Goal: Task Accomplishment & Management: Manage account settings

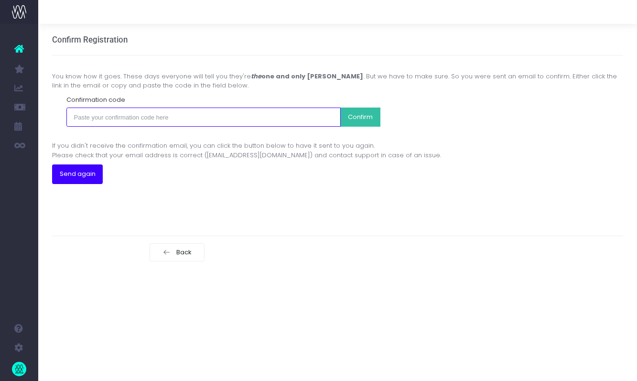
click at [236, 125] on input "text" at bounding box center [203, 116] width 275 height 19
click at [159, 126] on input "text" at bounding box center [203, 116] width 275 height 19
paste input "718f808d68afe7da003b914e43ea07fc53eec6ba99185b97860ece09098d6141"
type input "718f808d68afe7da003b914e43ea07fc53eec6ba99185b97860ece09098d6141"
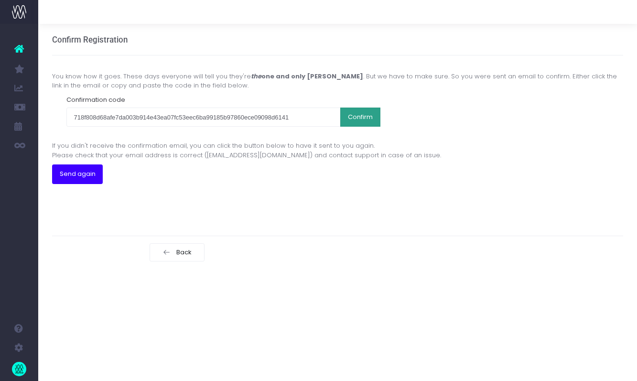
click at [357, 112] on button "Confirm" at bounding box center [360, 116] width 40 height 19
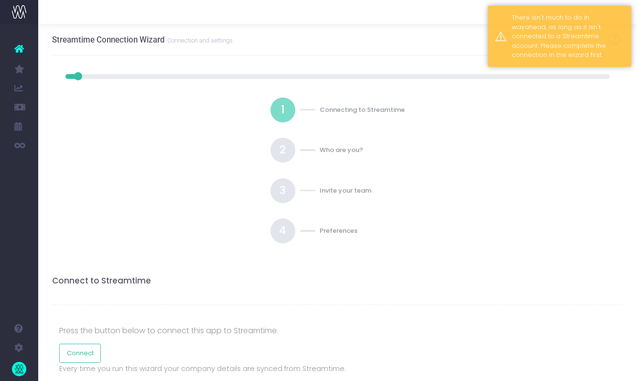
click at [499, 99] on div "1 Connecting to Streamtime 2 Who are you? 3 Invite your team 4 Preferences" at bounding box center [337, 170] width 544 height 146
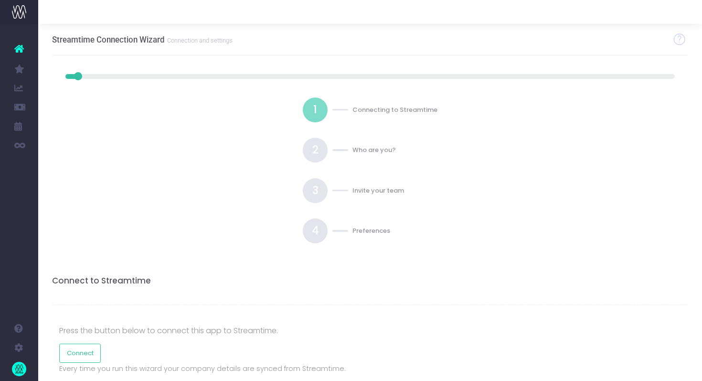
click at [544, 55] on div "Streamtime Connection Wizard Connection and settings" at bounding box center [370, 40] width 637 height 32
click at [602, 31] on div "Streamtime Connection Wizard Connection and settings" at bounding box center [370, 40] width 637 height 32
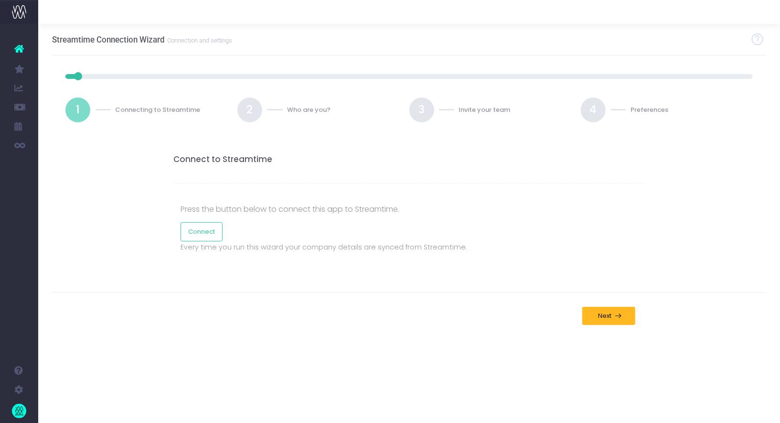
click at [370, 32] on div "Streamtime Connection Wizard Connection and settings" at bounding box center [409, 40] width 715 height 32
click at [211, 150] on div "Connect to Streamtime Press the button below to connect this app to Streamtime.…" at bounding box center [409, 207] width 715 height 132
click at [198, 206] on p "Press the button below to connect this app to Streamtime." at bounding box center [409, 209] width 457 height 13
click at [198, 229] on link "Connect" at bounding box center [202, 231] width 42 height 19
click at [605, 316] on span "Next" at bounding box center [603, 316] width 17 height 8
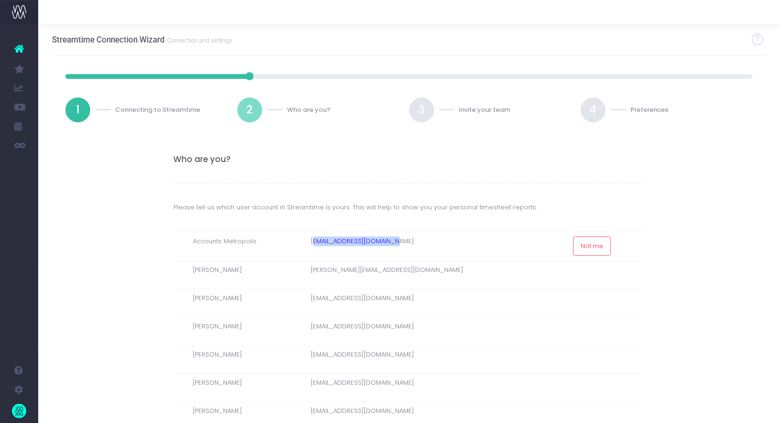
drag, startPoint x: 330, startPoint y: 239, endPoint x: 410, endPoint y: 241, distance: 79.8
click at [412, 241] on td "[EMAIL_ADDRESS][DOMAIN_NAME]" at bounding box center [438, 245] width 262 height 29
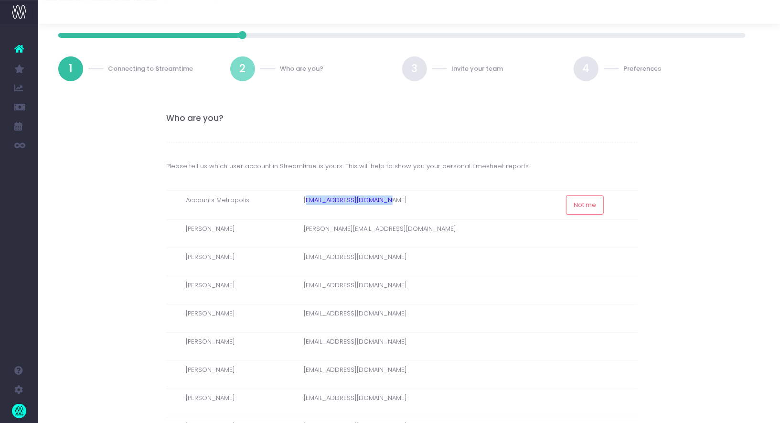
scroll to position [35, 7]
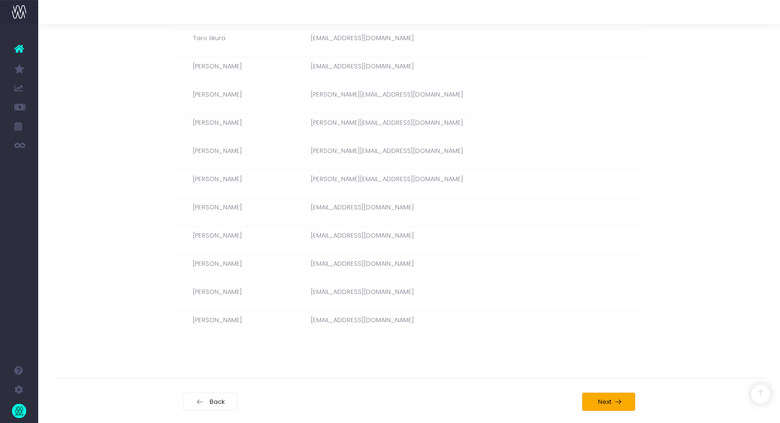
click at [602, 398] on span "Next" at bounding box center [603, 402] width 17 height 8
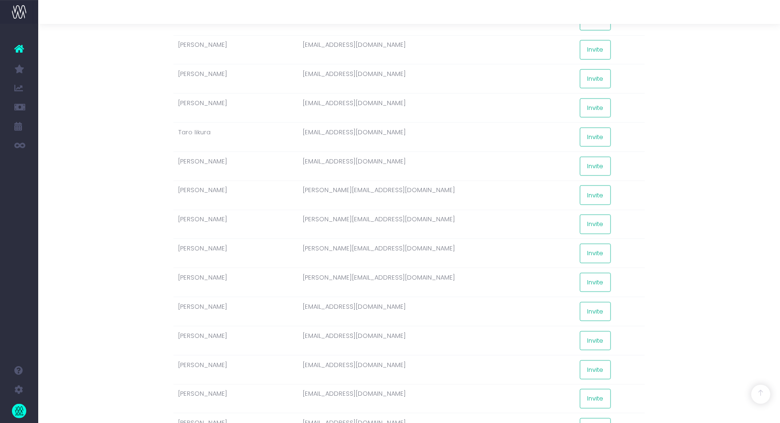
scroll to position [760, 0]
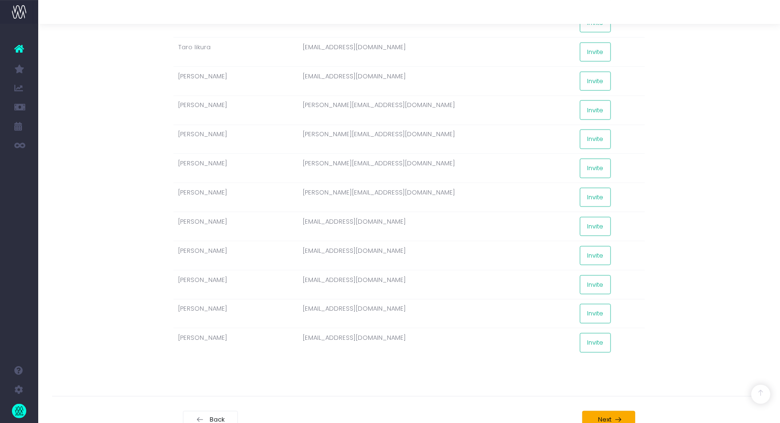
click at [612, 411] on button "Next" at bounding box center [609, 420] width 54 height 18
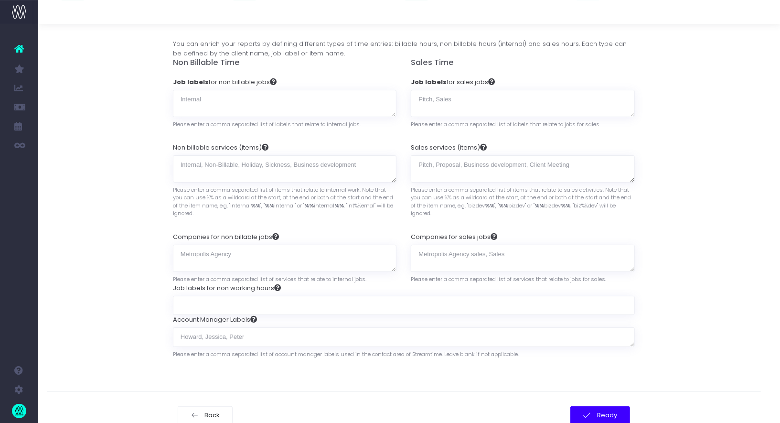
scroll to position [127, 3]
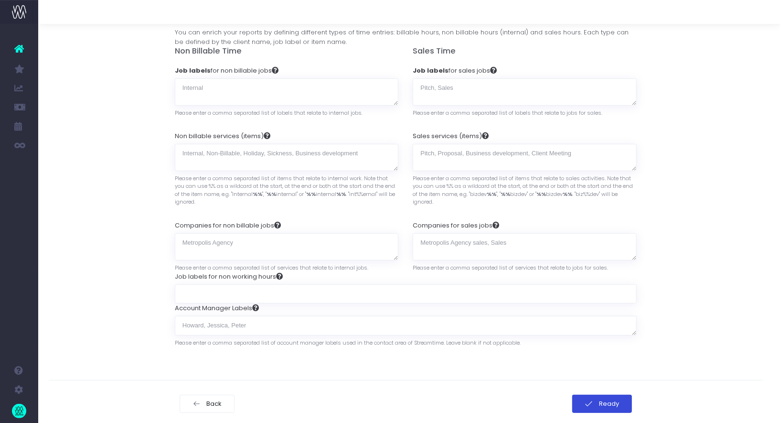
click at [607, 400] on span "Ready" at bounding box center [607, 404] width 23 height 8
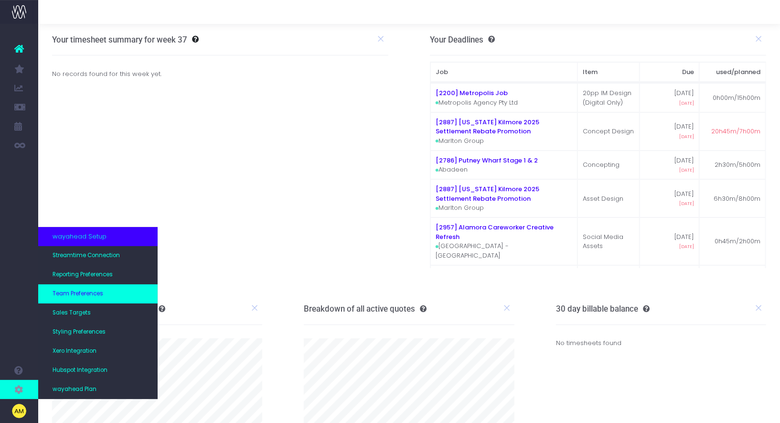
click at [69, 294] on span "Team Preferences" at bounding box center [78, 294] width 51 height 9
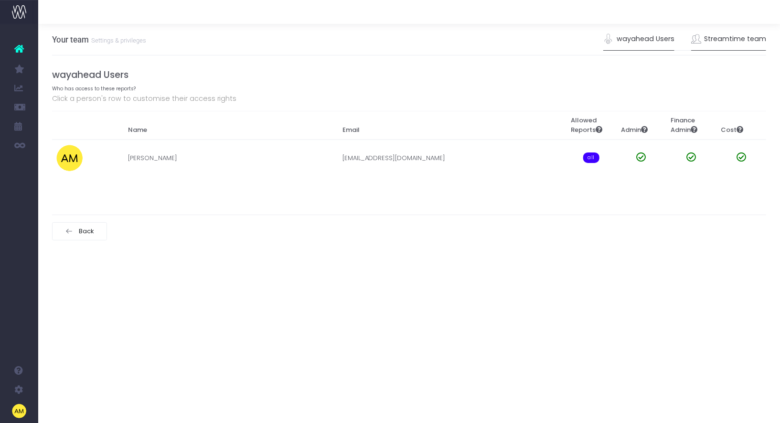
click at [719, 39] on link "Streamtime team" at bounding box center [728, 39] width 75 height 22
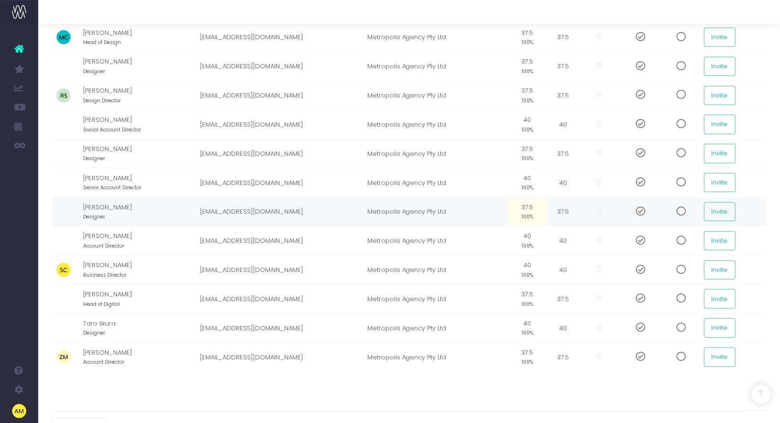
scroll to position [0, 6]
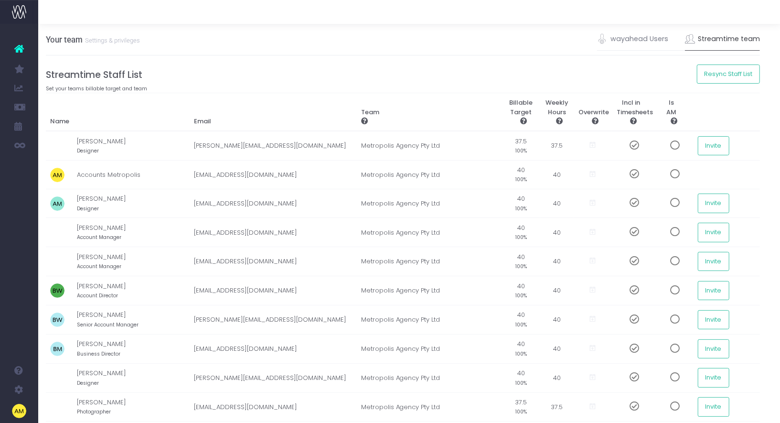
click at [446, 97] on th "Team" at bounding box center [429, 112] width 146 height 38
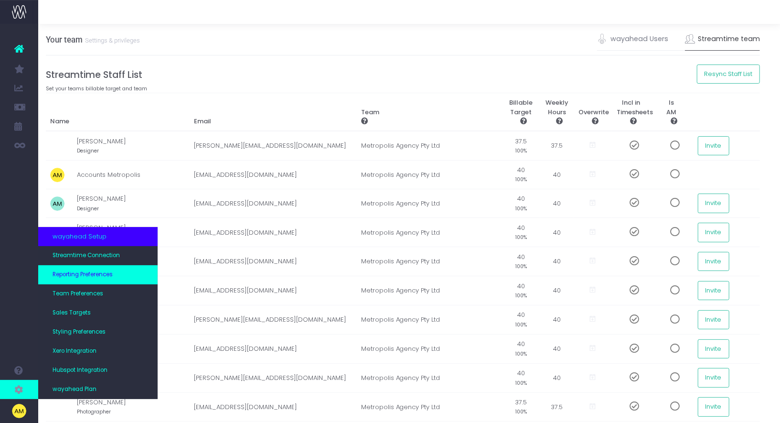
click at [90, 278] on span "Reporting Preferences" at bounding box center [83, 274] width 60 height 9
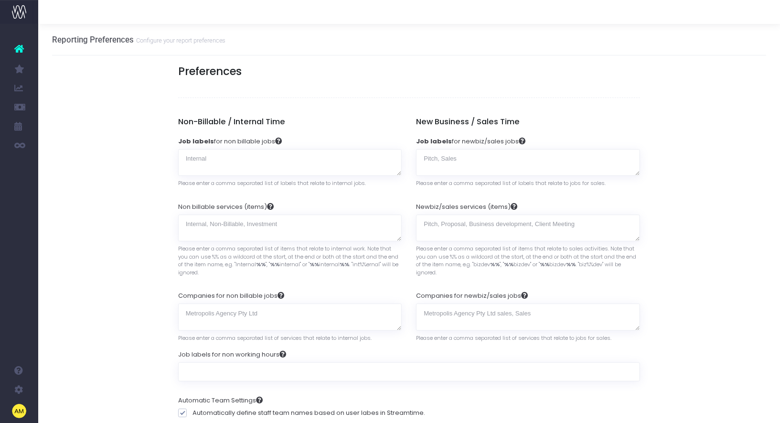
click at [440, 162] on textarea "Job labels for newbiz/sales jobs" at bounding box center [528, 162] width 224 height 27
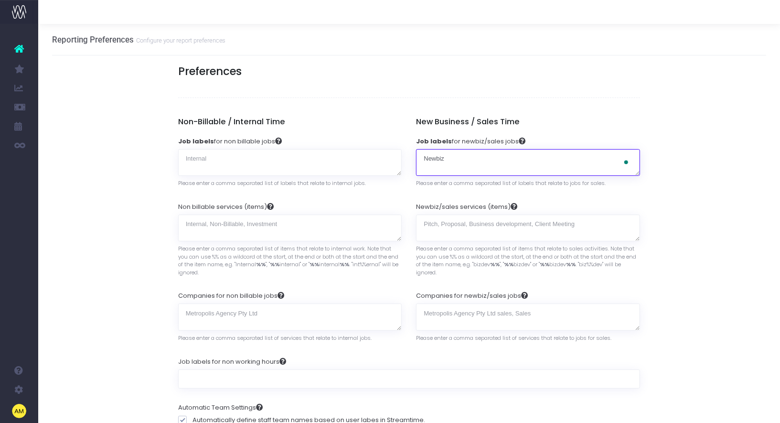
type textarea "Newbiz"
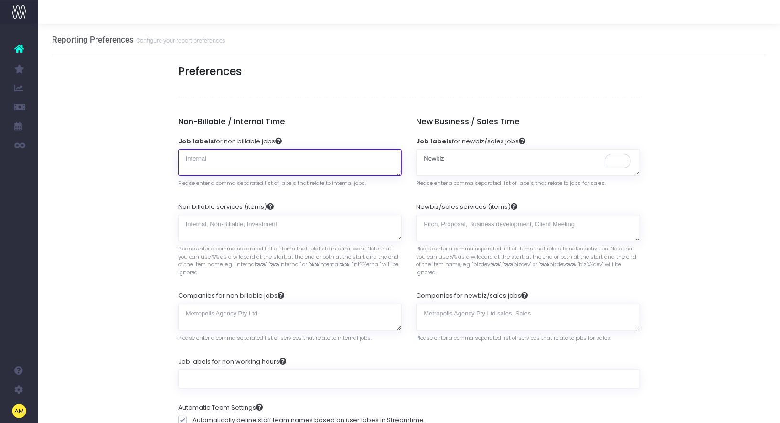
click at [227, 159] on textarea "Job labels for non billable jobs" at bounding box center [290, 162] width 224 height 27
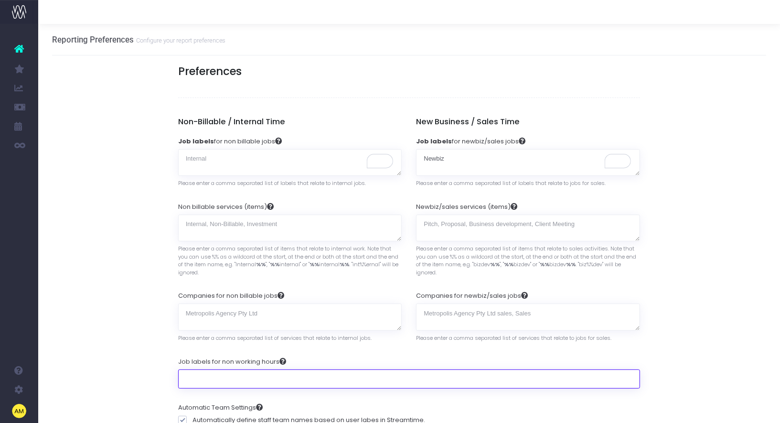
click at [199, 374] on input "Job labels for non working hours" at bounding box center [409, 378] width 462 height 19
type input "Leave"
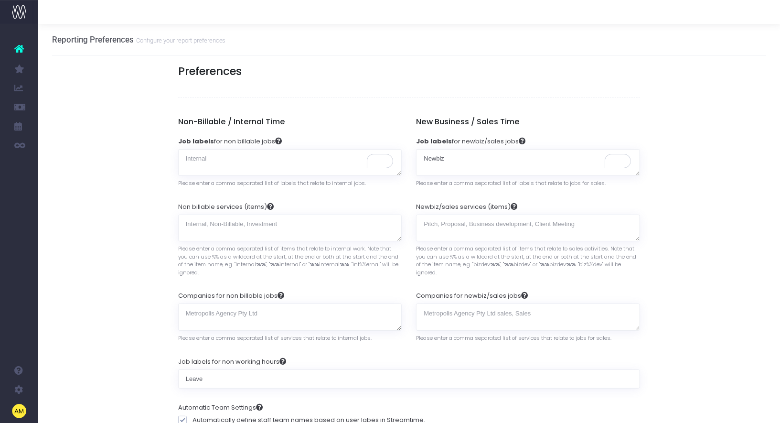
click at [441, 222] on textarea "Newbiz/sales services (items)" at bounding box center [528, 228] width 224 height 27
click at [494, 207] on label "Newbiz/sales services (items)" at bounding box center [466, 207] width 101 height 10
click at [494, 215] on textarea "Newbiz/sales services (items)" at bounding box center [528, 228] width 224 height 27
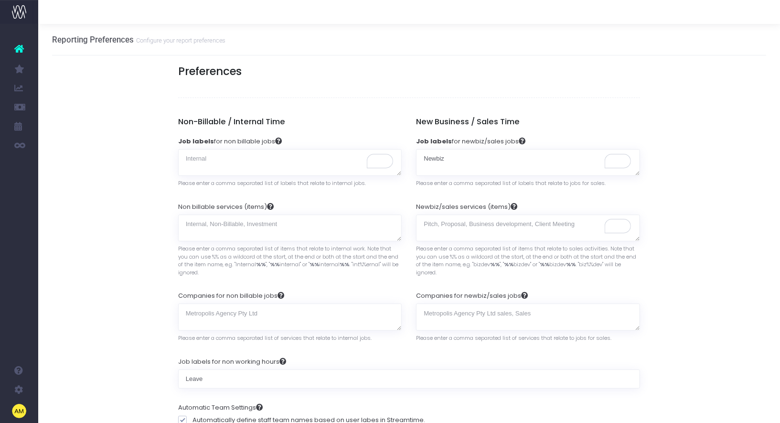
click at [494, 207] on label "Newbiz/sales services (items)" at bounding box center [466, 207] width 101 height 10
click at [494, 215] on textarea "Newbiz/sales services (items)" at bounding box center [528, 228] width 224 height 27
click at [437, 223] on textarea "Newbiz/sales services (items)" at bounding box center [528, 228] width 224 height 27
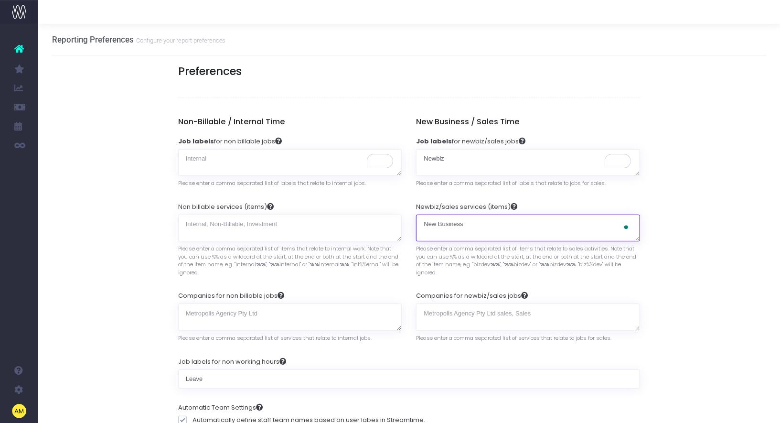
type textarea "New Business"
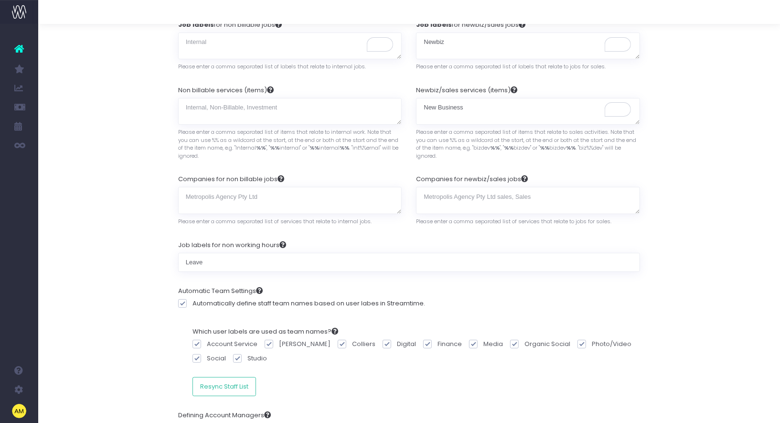
scroll to position [208, 0]
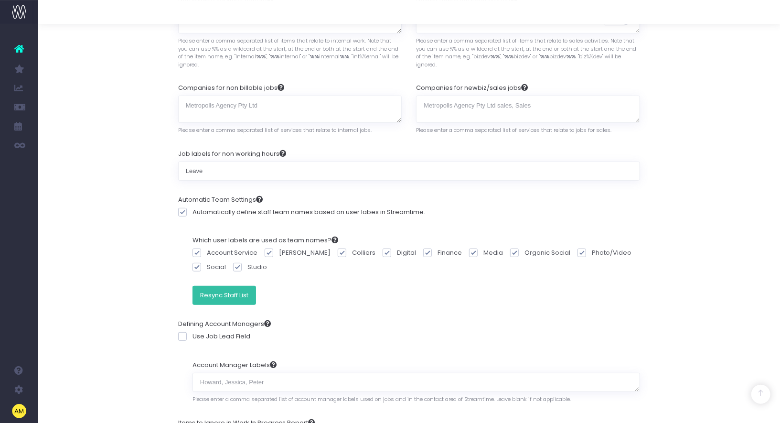
click at [221, 293] on button "Resync Staff List" at bounding box center [225, 295] width 64 height 19
click at [231, 292] on button "Resync Staff List" at bounding box center [225, 295] width 64 height 19
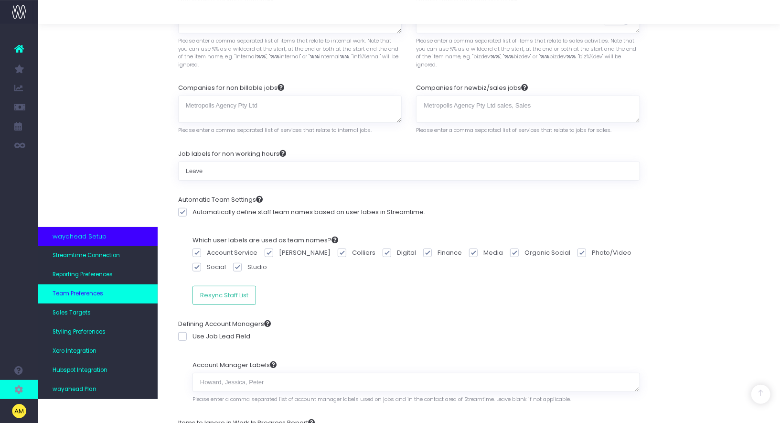
click at [80, 295] on span "Team Preferences" at bounding box center [78, 294] width 51 height 9
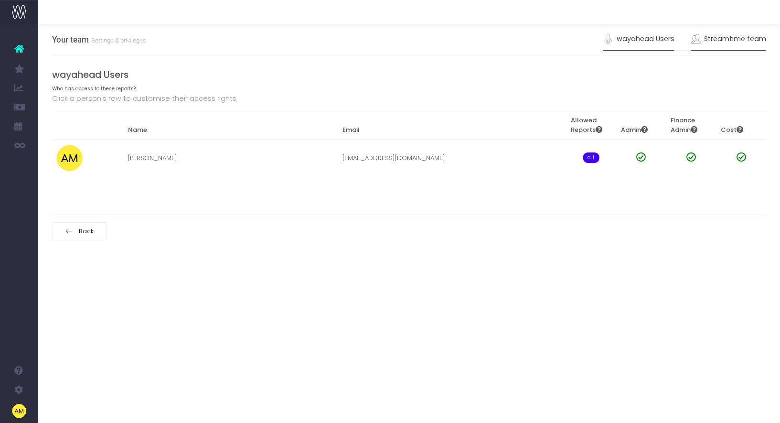
click at [718, 39] on link "Streamtime team" at bounding box center [728, 39] width 75 height 22
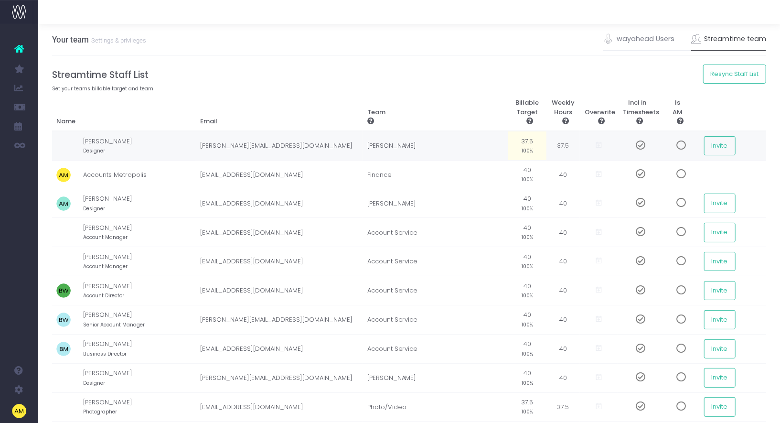
click at [526, 146] on small "100%" at bounding box center [527, 150] width 11 height 9
type input "90%"
click at [526, 175] on small "100%" at bounding box center [527, 178] width 11 height 9
type input "0"
drag, startPoint x: 582, startPoint y: 72, endPoint x: 580, endPoint y: 67, distance: 4.9
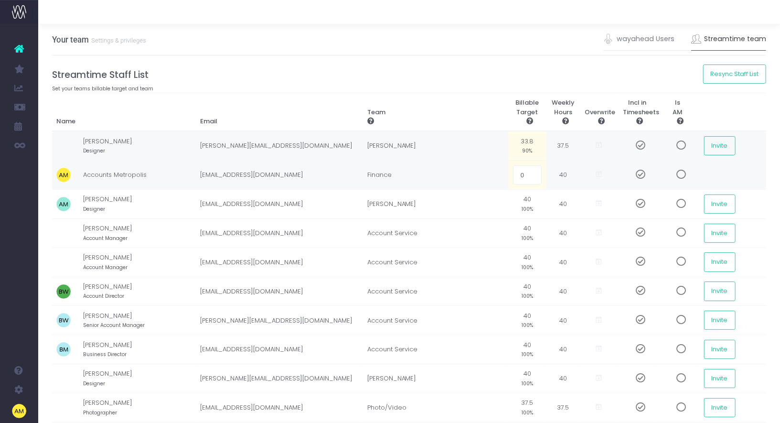
click at [641, 171] on span at bounding box center [637, 174] width 17 height 10
drag, startPoint x: 627, startPoint y: 100, endPoint x: 655, endPoint y: 112, distance: 31.1
click at [655, 112] on th "Incl in Timesheets" at bounding box center [637, 112] width 38 height 38
click at [529, 204] on small "100%" at bounding box center [527, 208] width 11 height 9
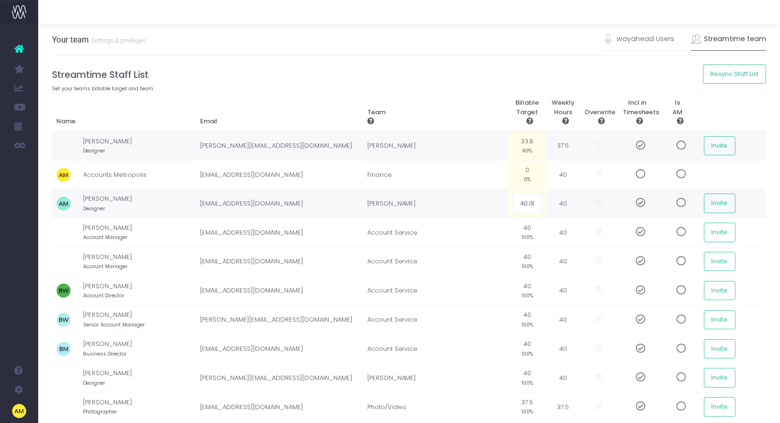
click at [530, 70] on h4 "Streamtime Staff List" at bounding box center [409, 74] width 715 height 11
click at [639, 199] on span at bounding box center [637, 203] width 17 height 10
click at [522, 233] on small "100%" at bounding box center [527, 236] width 11 height 9
type input "90%"
click at [524, 261] on small "100%" at bounding box center [527, 265] width 11 height 9
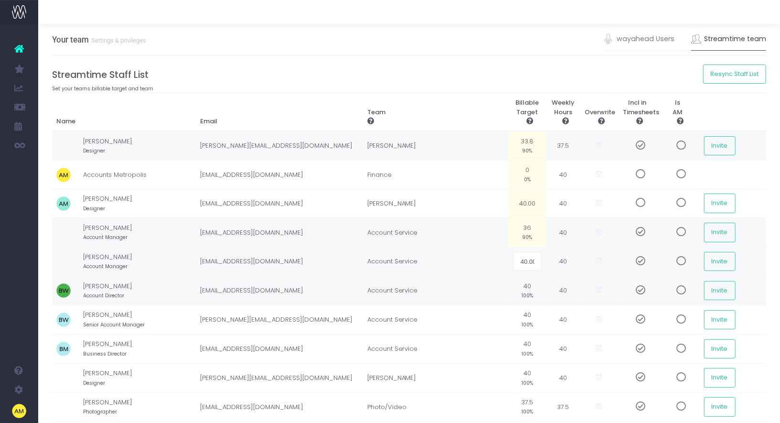
type input "90%"
click at [526, 287] on td "40 100%" at bounding box center [527, 290] width 38 height 29
click at [526, 311] on td "40 100%" at bounding box center [527, 319] width 38 height 29
type input "90%"
click at [526, 349] on small "100%" at bounding box center [527, 353] width 11 height 9
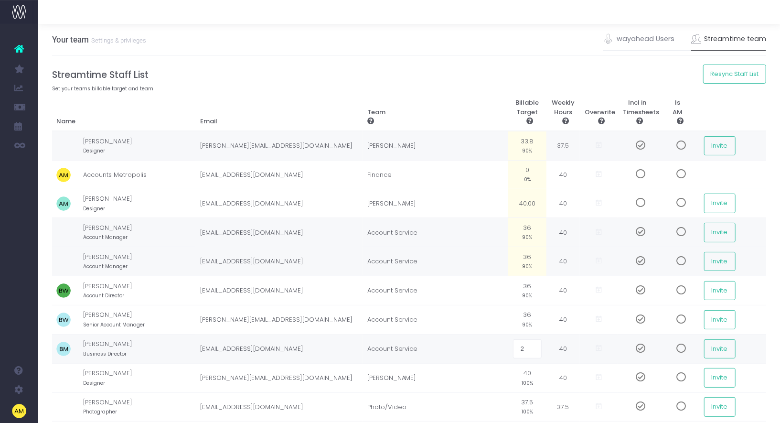
type input "22"
click at [446, 344] on td "Account Service" at bounding box center [436, 348] width 146 height 29
click at [527, 344] on td "22 55%" at bounding box center [527, 348] width 38 height 29
type input "75%"
click at [359, 363] on td "[PERSON_NAME][EMAIL_ADDRESS][DOMAIN_NAME]" at bounding box center [278, 377] width 167 height 29
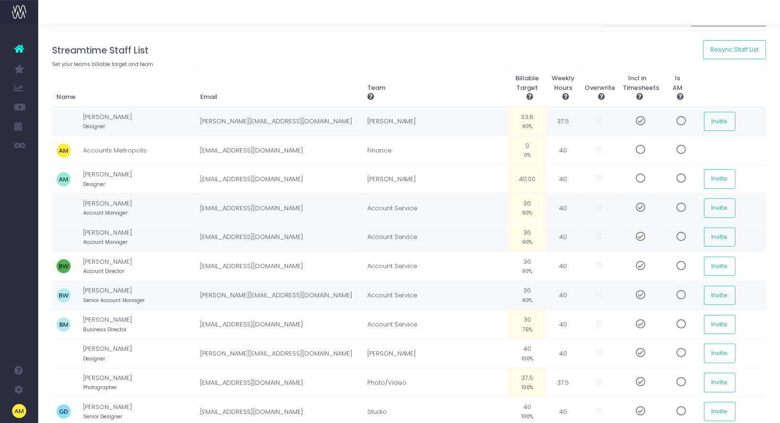
scroll to position [12, 0]
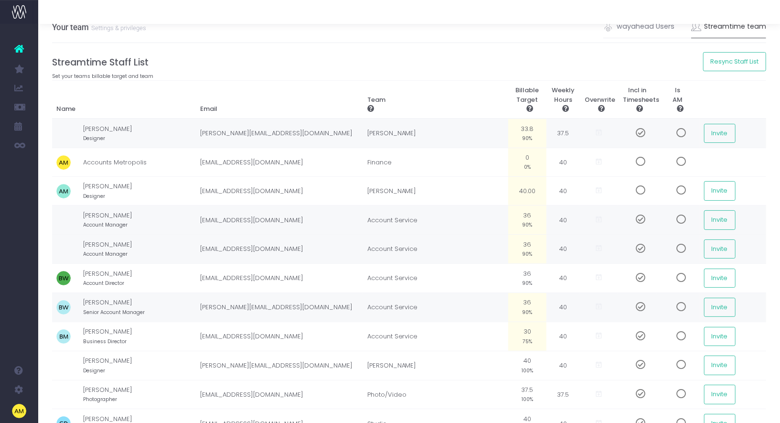
click at [641, 302] on span at bounding box center [637, 307] width 17 height 10
click at [639, 132] on span at bounding box center [637, 133] width 17 height 10
click at [640, 360] on span at bounding box center [637, 365] width 17 height 10
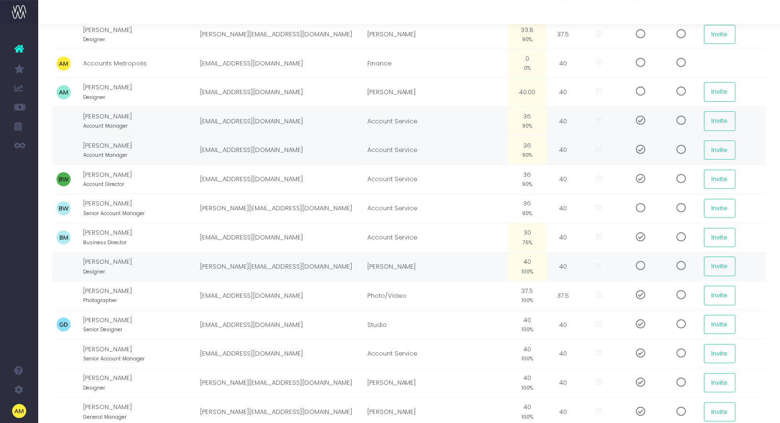
scroll to position [118, 0]
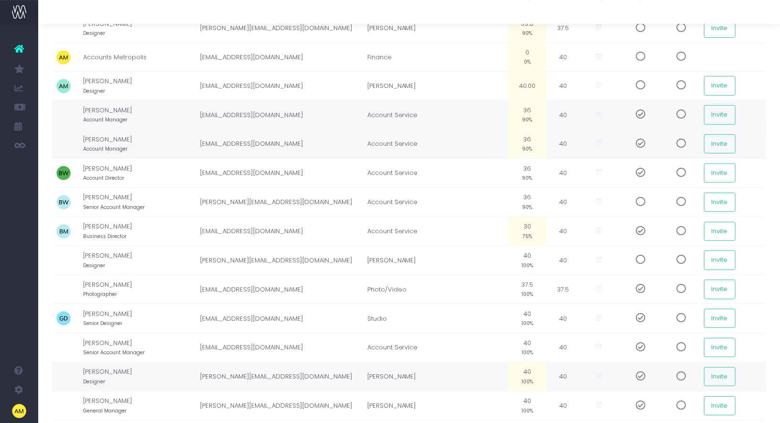
click at [637, 362] on td at bounding box center [637, 376] width 38 height 29
click at [641, 371] on span at bounding box center [637, 376] width 17 height 10
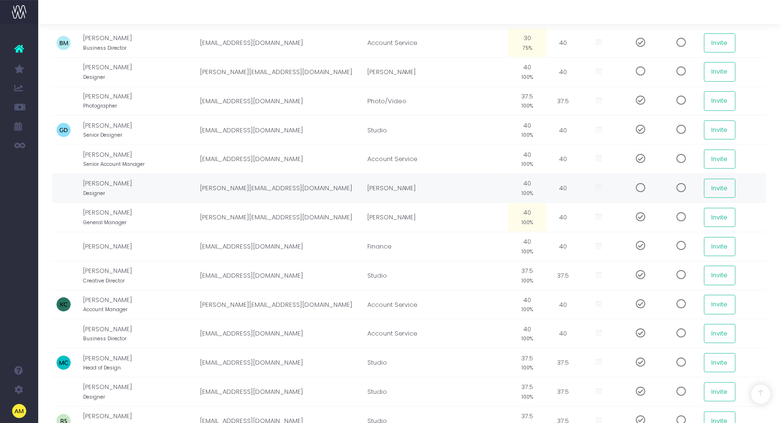
scroll to position [311, 0]
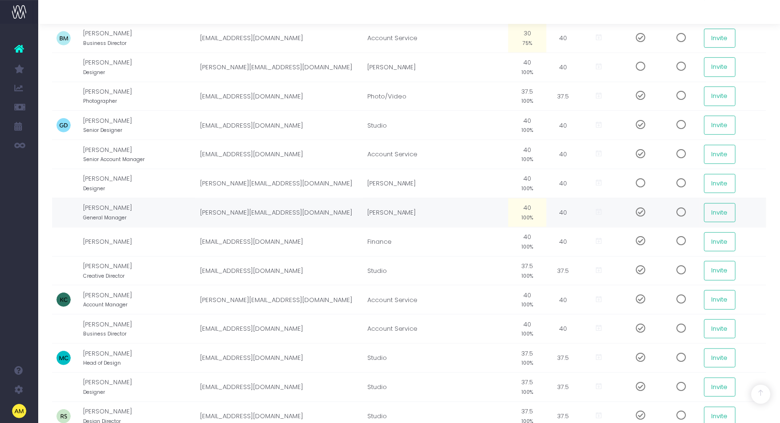
click at [642, 207] on span at bounding box center [637, 212] width 17 height 10
click at [640, 236] on span at bounding box center [637, 241] width 17 height 10
click at [640, 294] on span at bounding box center [637, 299] width 17 height 10
click at [639, 323] on span at bounding box center [637, 328] width 17 height 10
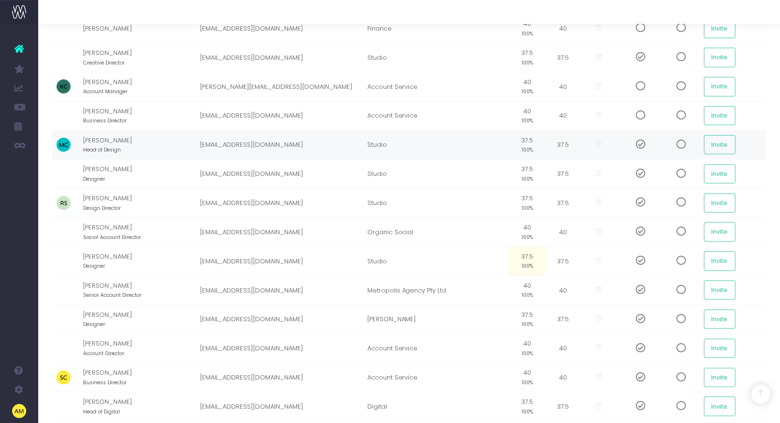
scroll to position [524, 0]
click at [641, 284] on span at bounding box center [637, 289] width 17 height 10
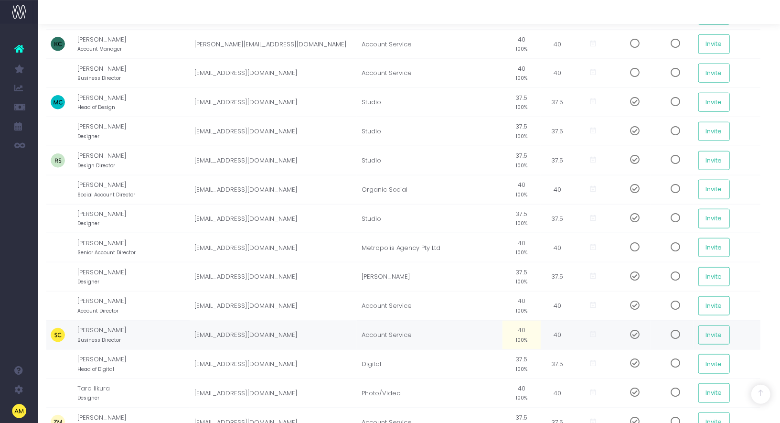
scroll to position [567, 6]
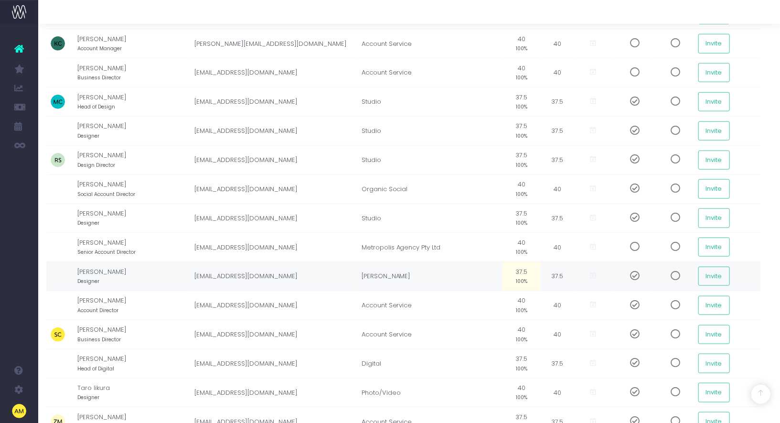
click at [633, 271] on span at bounding box center [631, 276] width 17 height 10
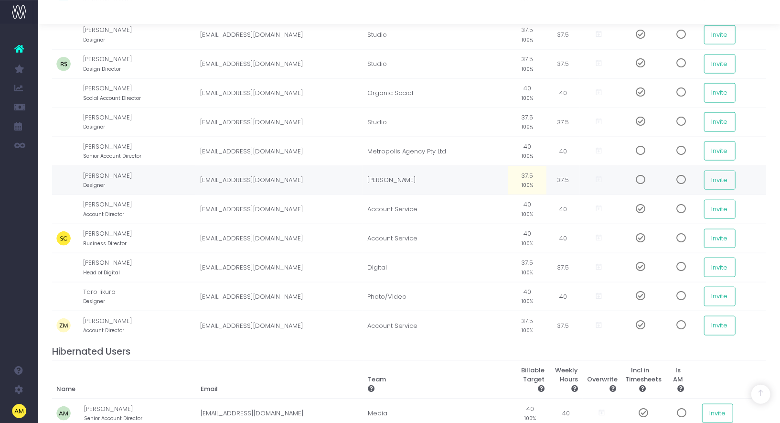
scroll to position [664, 0]
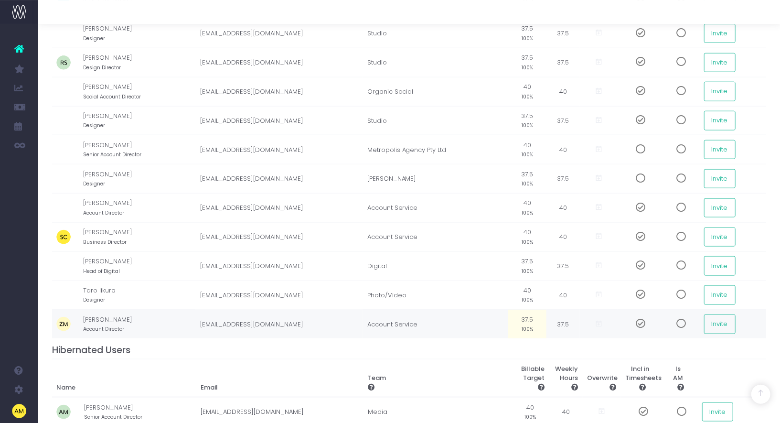
click at [640, 319] on span at bounding box center [637, 324] width 17 height 10
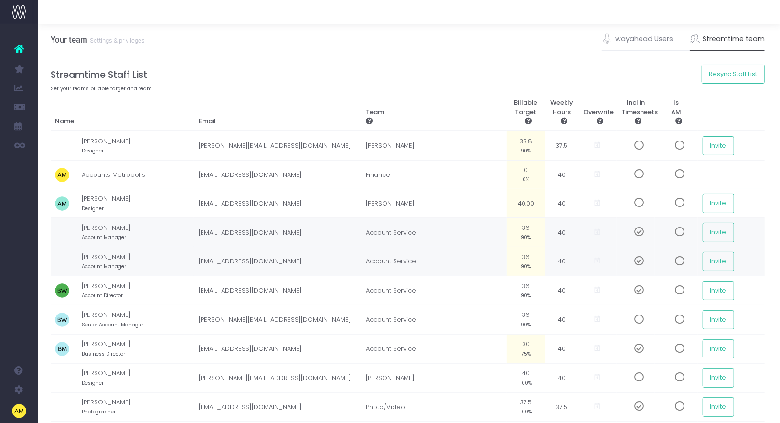
click at [526, 54] on div "Your team Settings & privileges wayahead Users Streamtime team" at bounding box center [408, 40] width 715 height 32
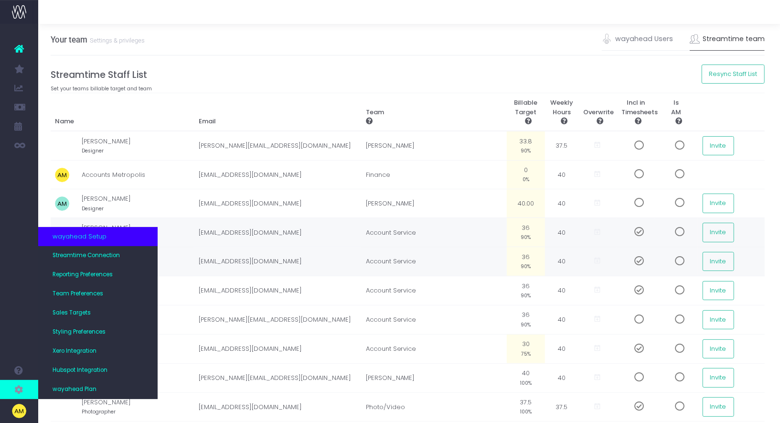
click at [20, 389] on icon at bounding box center [19, 389] width 10 height 11
click at [96, 276] on span "Reporting Preferences" at bounding box center [83, 274] width 60 height 9
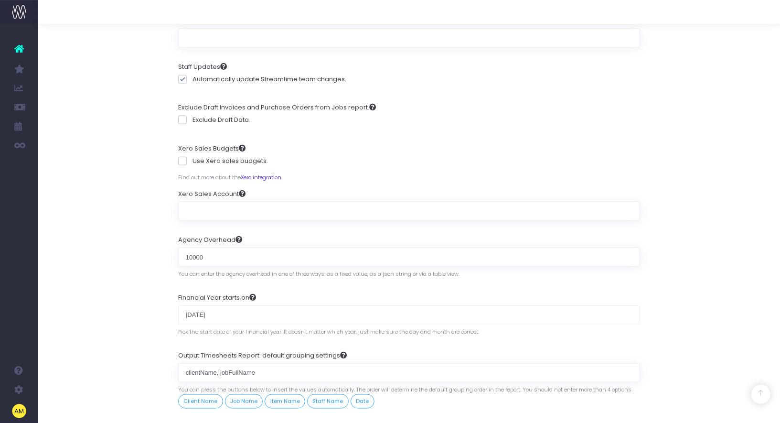
scroll to position [979, 0]
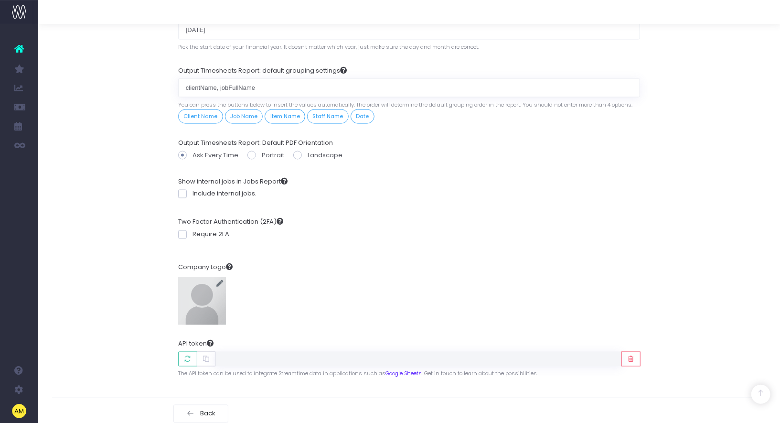
click at [213, 280] on span at bounding box center [220, 283] width 22 height 19
drag, startPoint x: 118, startPoint y: 279, endPoint x: 115, endPoint y: 275, distance: 5.8
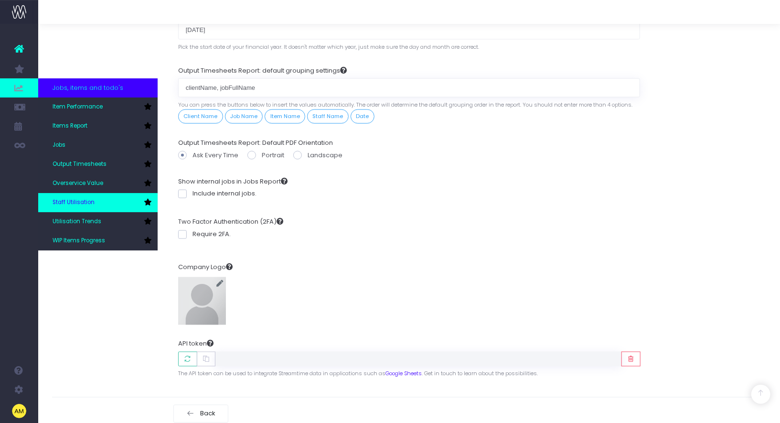
click at [82, 203] on span "Staff Utilisation" at bounding box center [74, 202] width 42 height 9
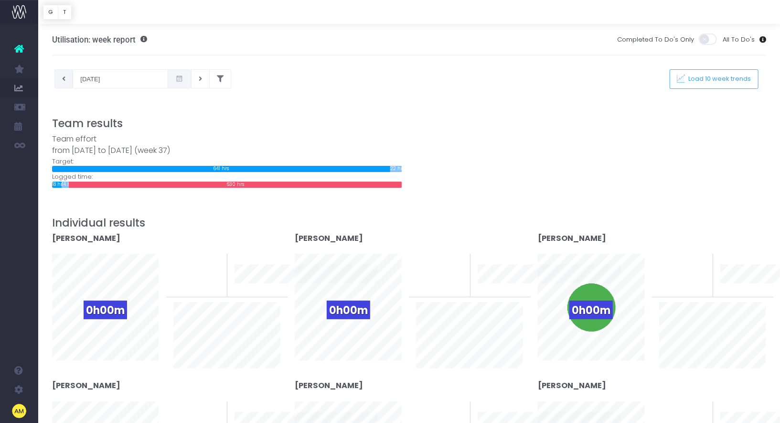
click at [59, 79] on button at bounding box center [63, 78] width 19 height 19
type input "[DATE]"
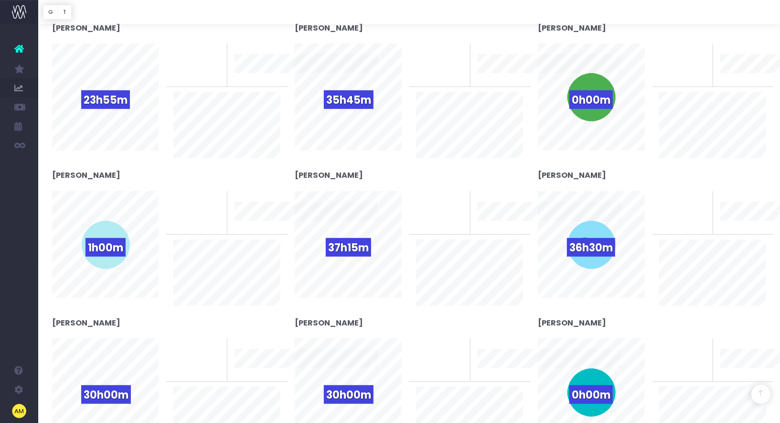
scroll to position [211, 0]
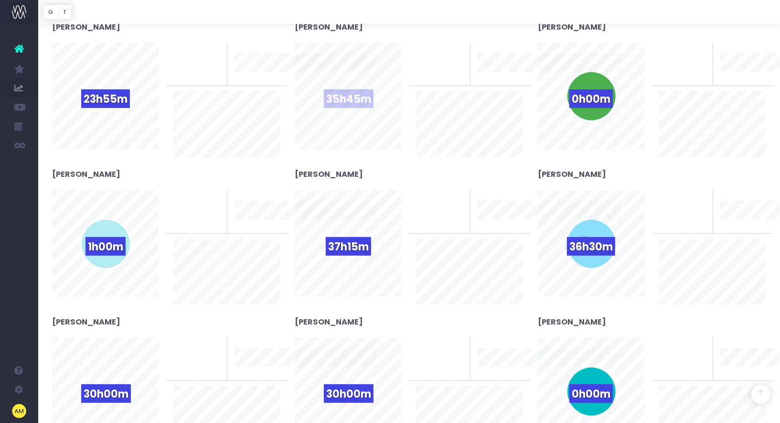
click at [356, 112] on div "35h45m" at bounding box center [348, 96] width 49 height 49
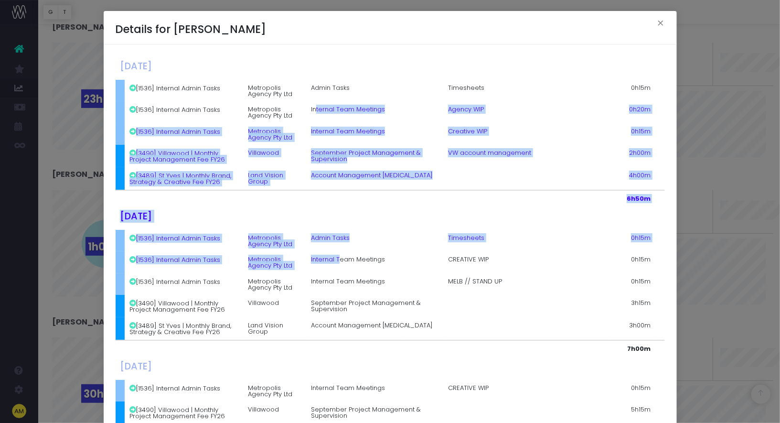
drag, startPoint x: 316, startPoint y: 111, endPoint x: 341, endPoint y: 282, distance: 172.8
click at [341, 281] on tbody "Monday, September 01st 2025 [1536] Internal Admin Tasks Metropolis Agency Pty L…" at bounding box center [390, 425] width 549 height 738
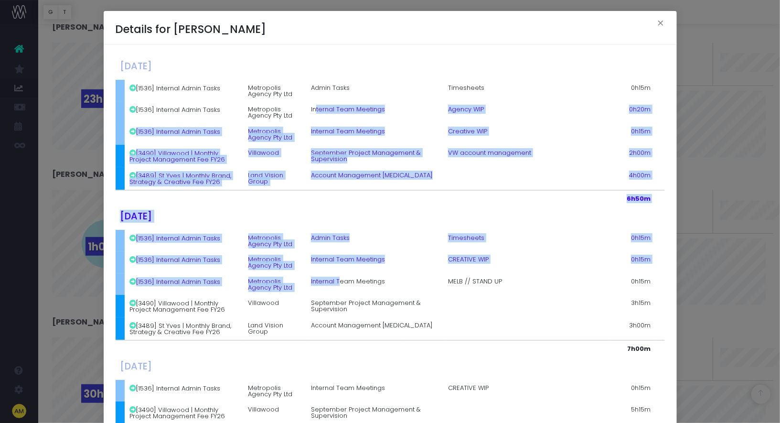
scroll to position [399, 0]
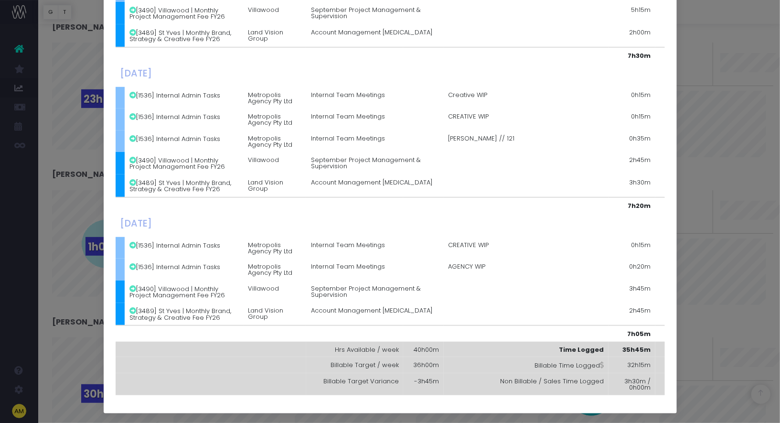
click at [697, 233] on div "Details for Alex Pryor × Monday, September 01st 2025 [1536] Internal Admin Task…" at bounding box center [390, 211] width 780 height 423
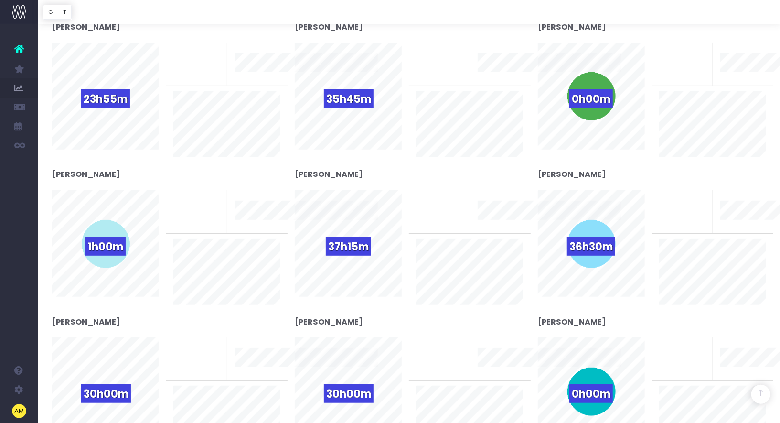
scroll to position [0, 0]
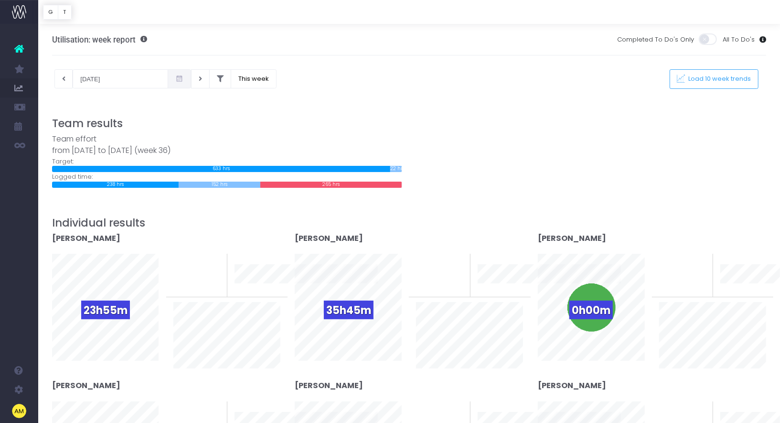
click at [151, 123] on h3 "Team results" at bounding box center [409, 123] width 715 height 13
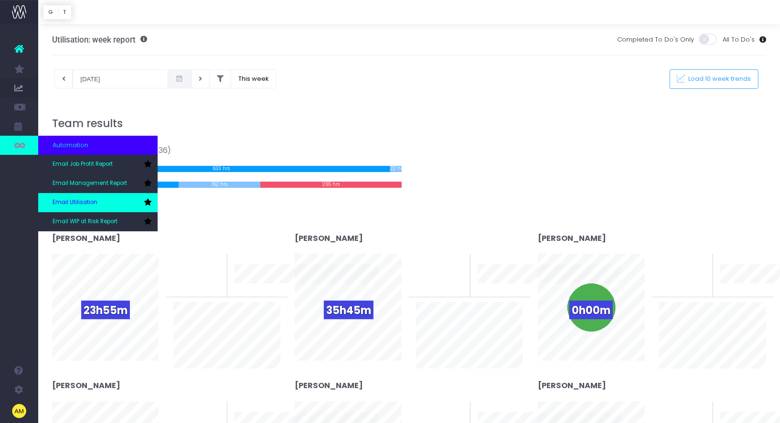
click at [70, 203] on span "Email Utilisation" at bounding box center [75, 202] width 45 height 9
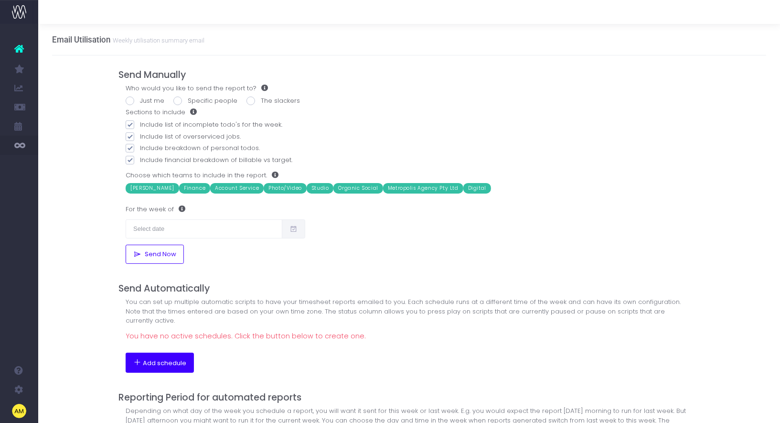
click at [153, 353] on button "Add schedule" at bounding box center [160, 363] width 68 height 20
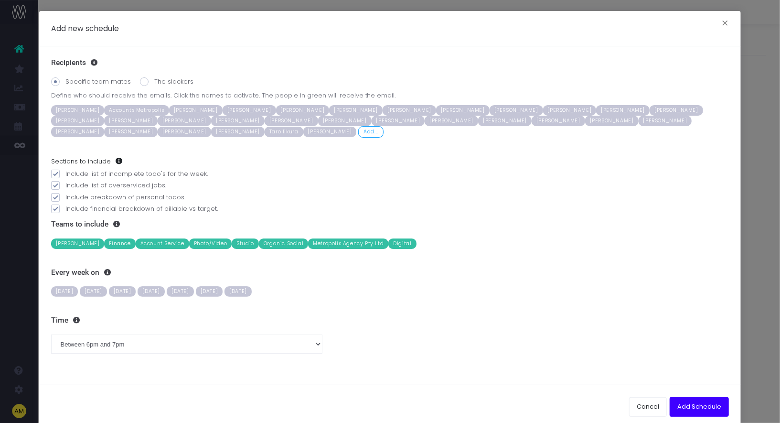
click at [128, 107] on span "Accounts Metropolis" at bounding box center [136, 110] width 64 height 11
click at [65, 289] on span "[DATE]" at bounding box center [64, 291] width 27 height 11
click at [66, 272] on h3 "Every week on" at bounding box center [390, 272] width 678 height 9
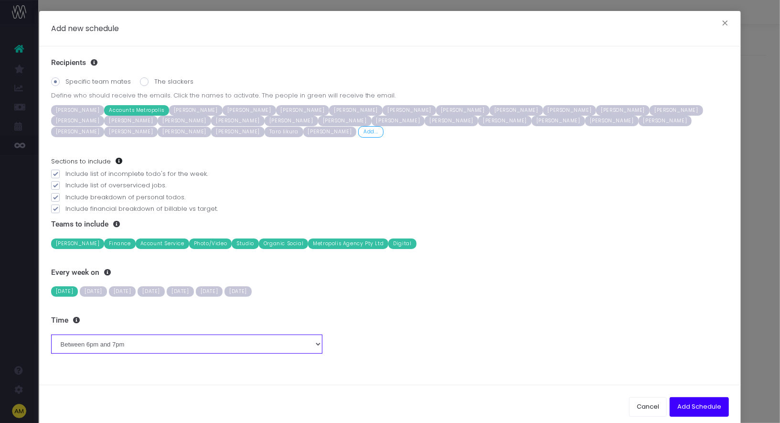
click at [136, 340] on select "Between midnight and 1am Between 1am and 2am Between 2am and 3am Between 3am an…" at bounding box center [186, 343] width 271 height 19
select select "8"
click at [51, 334] on select "Between midnight and 1am Between 1am and 2am Between 2am and 3am Between 3am an…" at bounding box center [186, 343] width 271 height 19
click at [214, 347] on select "Between midnight and 1am Between 1am and 2am Between 2am and 3am Between 3am an…" at bounding box center [186, 343] width 271 height 19
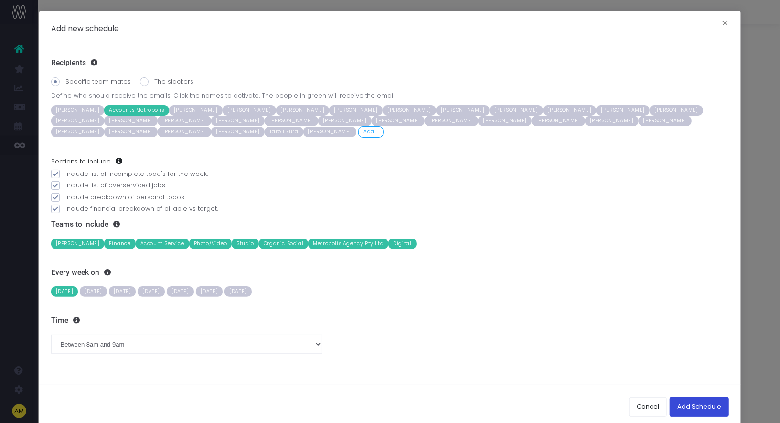
click at [697, 399] on button "Add Schedule" at bounding box center [699, 406] width 59 height 19
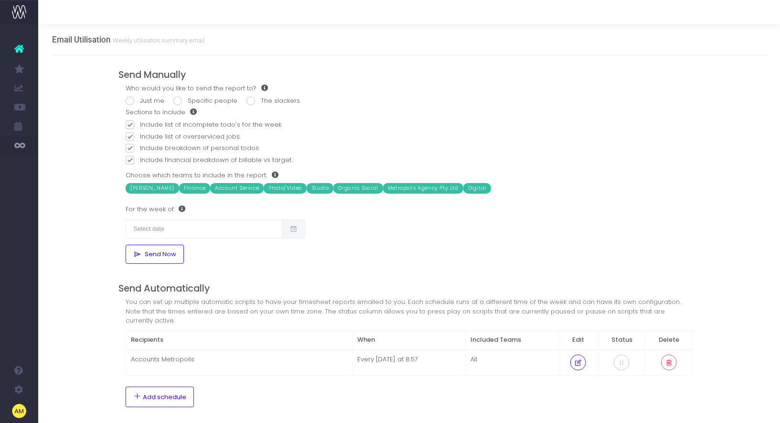
click at [140, 102] on label "Just me" at bounding box center [145, 101] width 39 height 10
click at [140, 102] on input "Just me" at bounding box center [143, 99] width 6 height 6
radio input "true"
click at [158, 229] on input "text" at bounding box center [204, 228] width 157 height 19
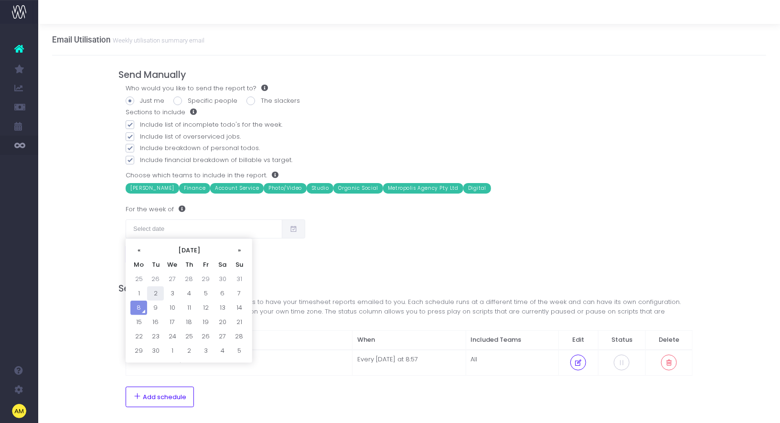
click at [155, 292] on td "2" at bounding box center [155, 293] width 17 height 14
type input "02/09/2025"
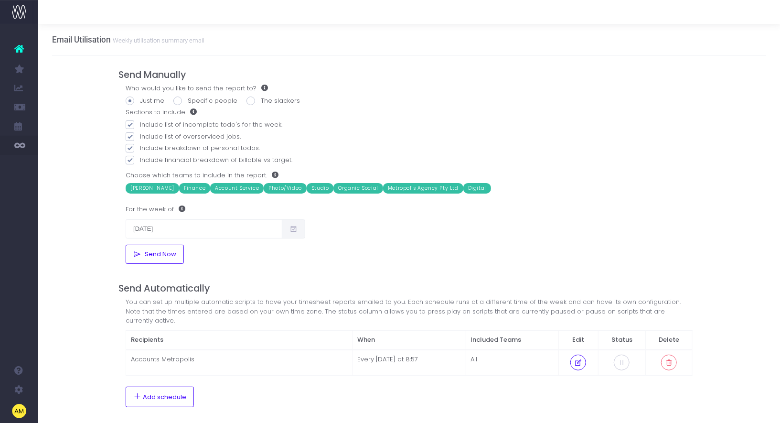
click at [97, 190] on div "Email Utilisation Weekly utilisation summary email Send Manually Who would you …" at bounding box center [409, 275] width 742 height 503
click at [143, 252] on span "Send Now" at bounding box center [158, 254] width 35 height 8
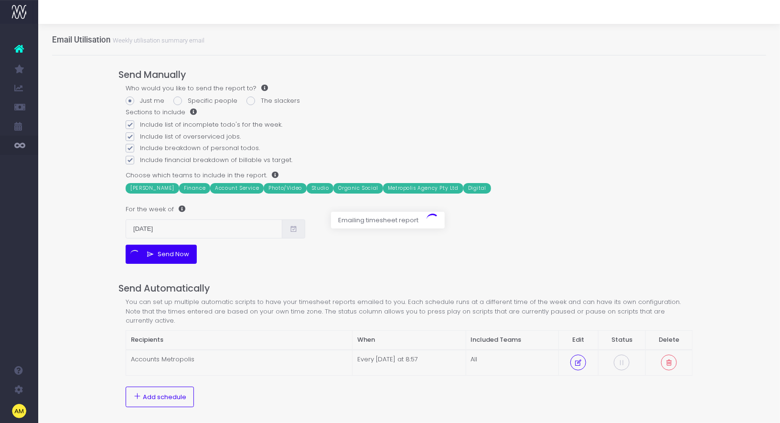
click at [110, 231] on div at bounding box center [390, 211] width 780 height 423
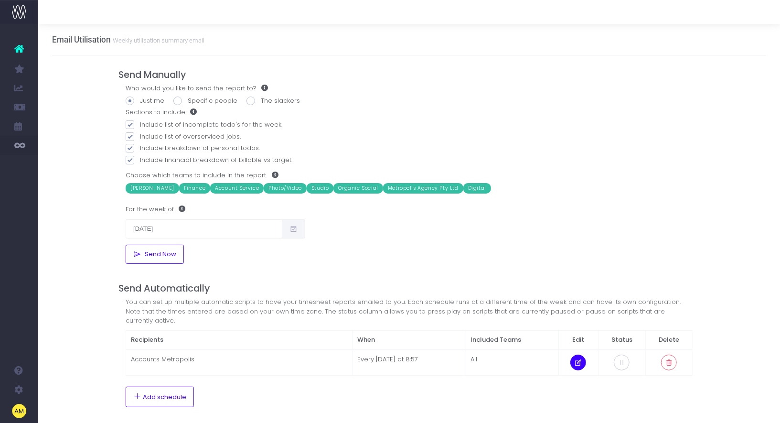
click at [585, 354] on button at bounding box center [578, 362] width 16 height 16
select select "8"
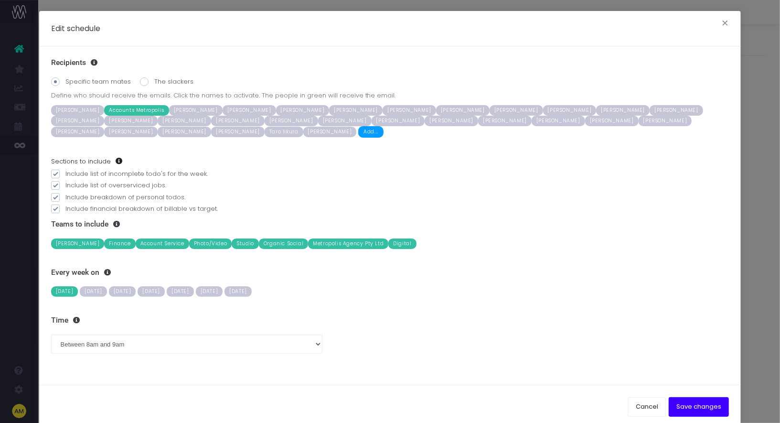
click at [358, 130] on span "Add..." at bounding box center [370, 131] width 25 height 11
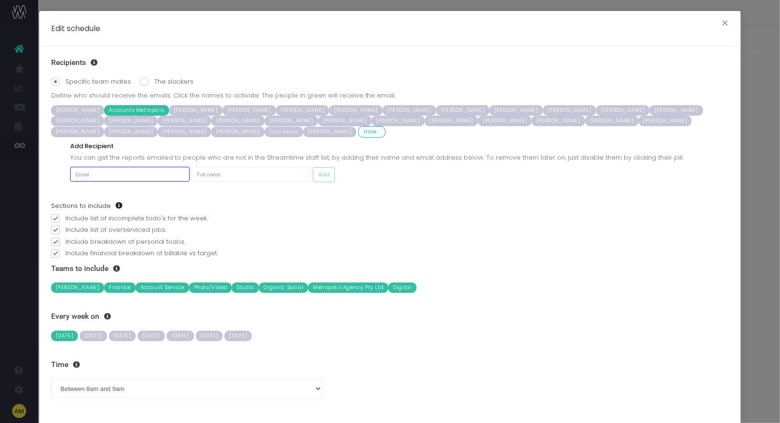
click at [97, 172] on input "email" at bounding box center [129, 174] width 119 height 15
click at [196, 174] on input "text" at bounding box center [251, 174] width 119 height 15
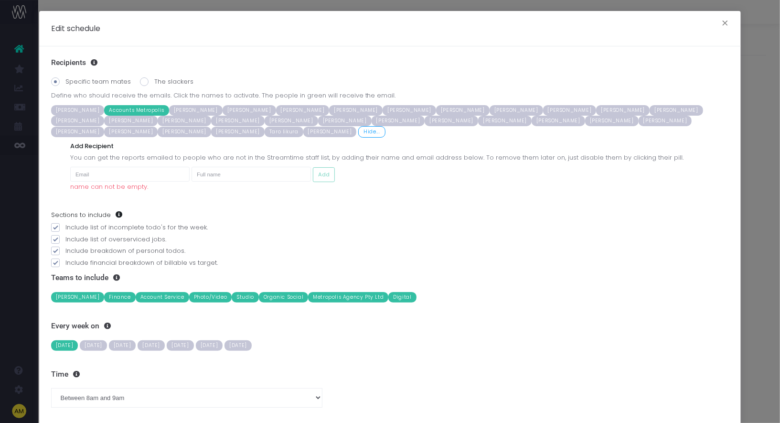
click at [201, 155] on span "You can get the reports emailed to people who are not in the Streamtime staff l…" at bounding box center [390, 158] width 640 height 10
click at [94, 173] on input "email" at bounding box center [129, 174] width 119 height 15
type input "pino@metropolis.com.au"
click at [211, 176] on input "text" at bounding box center [251, 174] width 119 height 15
type input "Pino"
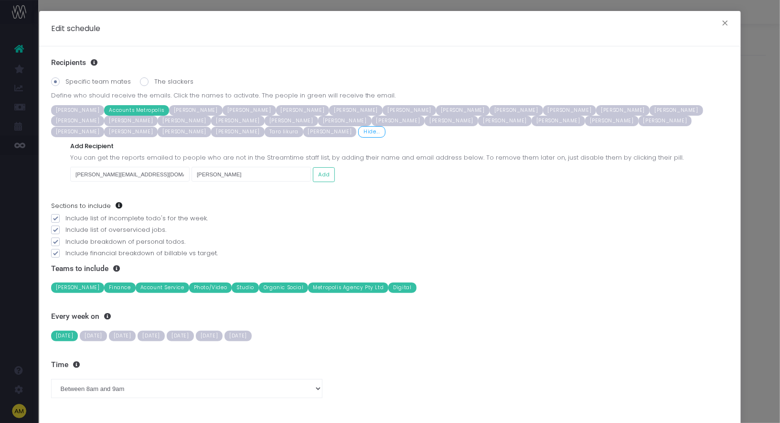
click at [345, 169] on div "Add Recipient You can get the reports emailed to people who are not in the Stre…" at bounding box center [390, 162] width 678 height 40
click at [329, 174] on button "Add" at bounding box center [324, 174] width 22 height 15
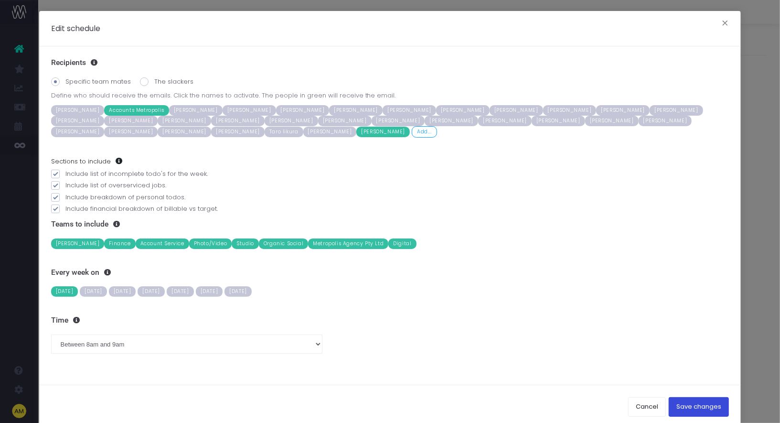
click at [692, 404] on button "Save changes" at bounding box center [699, 406] width 60 height 19
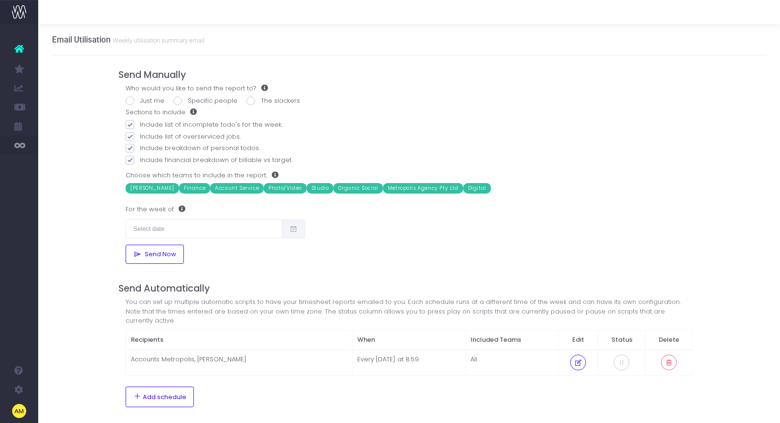
click at [247, 102] on span at bounding box center [251, 101] width 9 height 9
click at [261, 102] on input "The slackers" at bounding box center [264, 99] width 6 height 6
radio input "true"
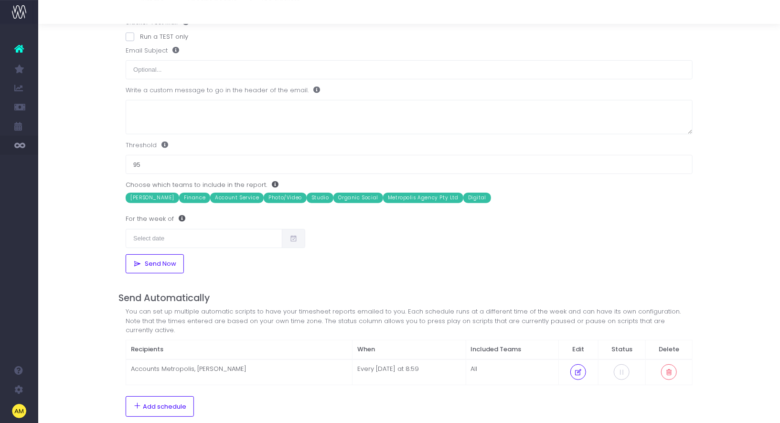
scroll to position [117, 0]
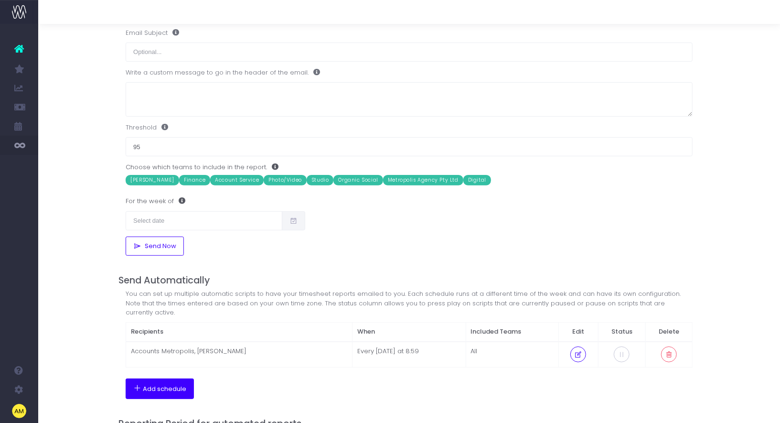
click at [157, 385] on span "Add schedule" at bounding box center [164, 389] width 43 height 8
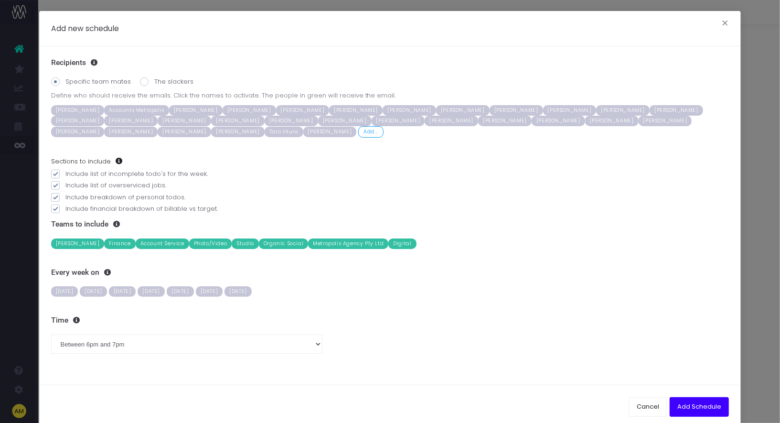
click at [194, 290] on span "Friday" at bounding box center [180, 291] width 27 height 11
click at [173, 83] on label "The slackers" at bounding box center [167, 82] width 54 height 10
click at [161, 83] on input "The slackers" at bounding box center [157, 80] width 6 height 6
radio input "true"
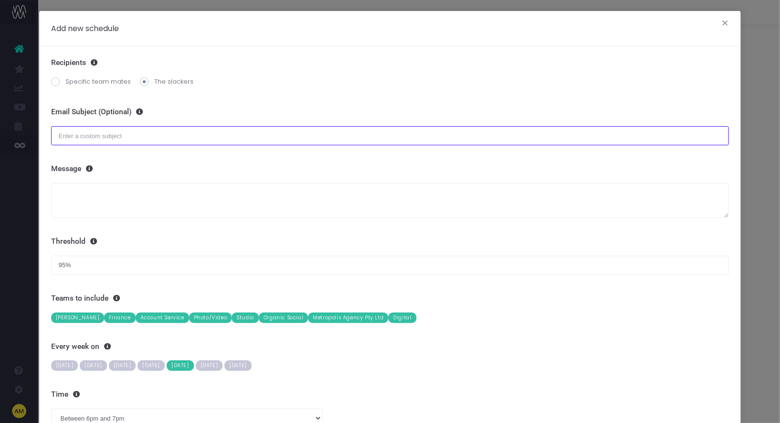
click at [98, 134] on input "text" at bounding box center [390, 135] width 678 height 19
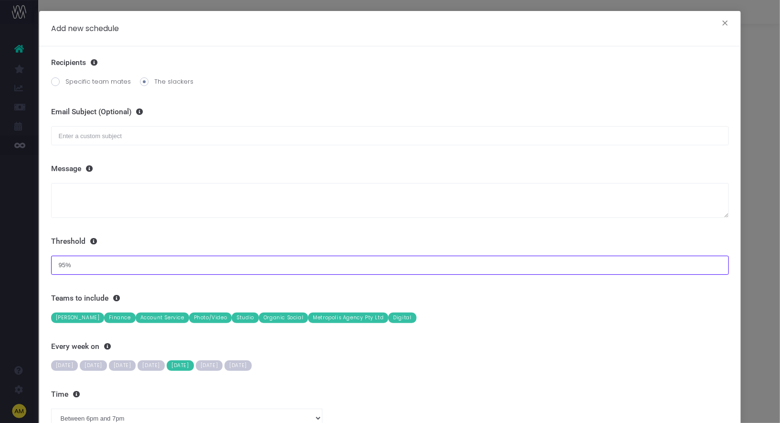
drag, startPoint x: 83, startPoint y: 265, endPoint x: 31, endPoint y: 255, distance: 52.6
click at [31, 255] on div "Add new schedule × Recipients Specific team mates The slackers Define who shoul…" at bounding box center [390, 211] width 780 height 423
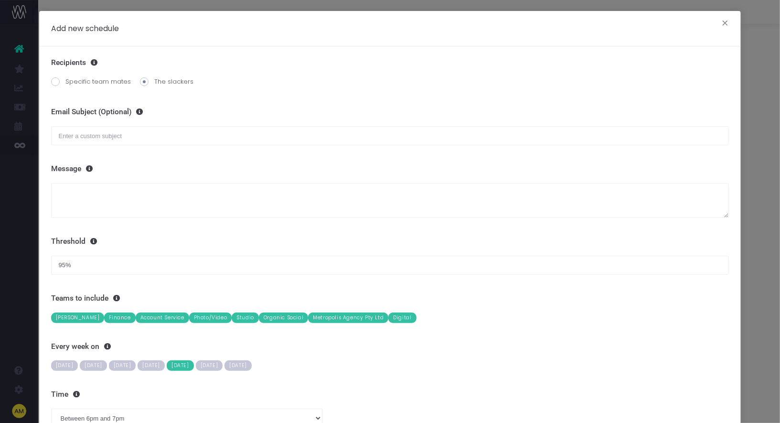
click at [155, 231] on div "Recipients Specific team mates The slackers Define who should receive the email…" at bounding box center [390, 252] width 702 height 412
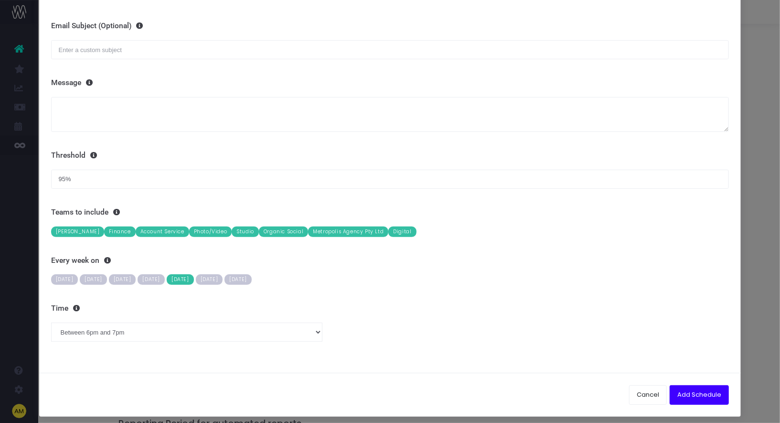
scroll to position [89, 0]
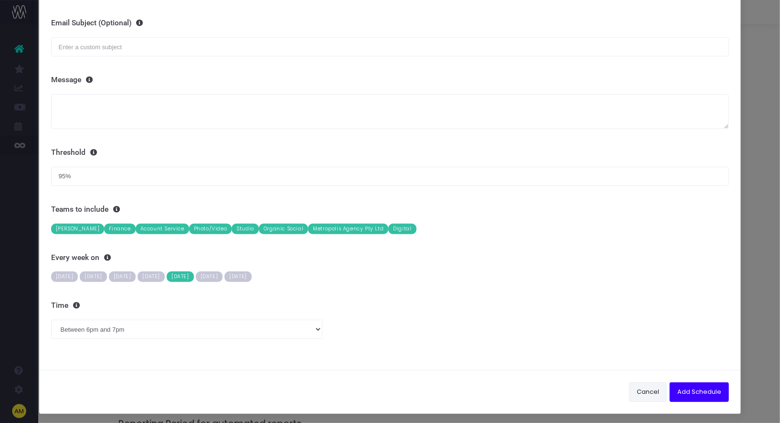
click at [653, 389] on button "Cancel" at bounding box center [648, 391] width 38 height 19
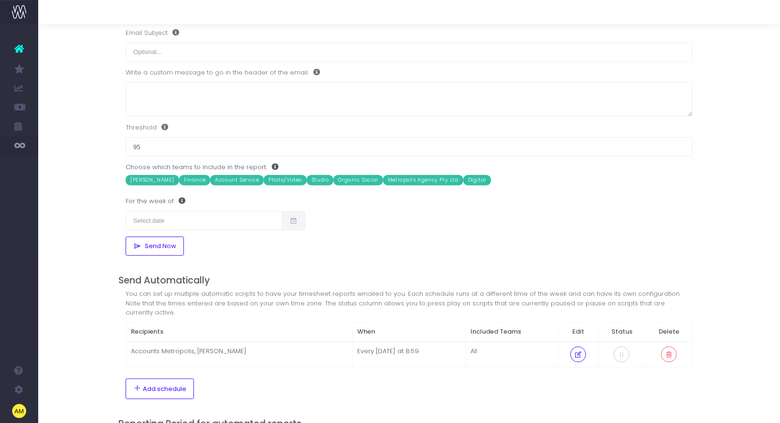
click at [87, 184] on div "Email Utilisation Weekly utilisation summary email Send Manually Who would you …" at bounding box center [409, 213] width 742 height 612
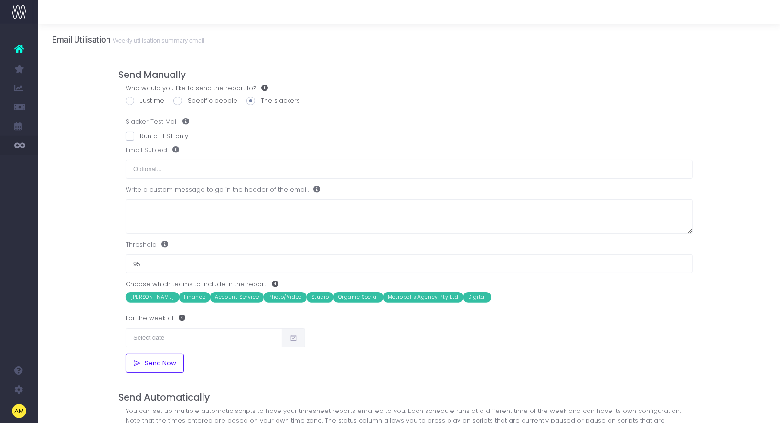
click at [268, 99] on label "The slackers" at bounding box center [274, 101] width 54 height 10
click at [267, 99] on input "The slackers" at bounding box center [264, 99] width 6 height 6
click at [129, 136] on span at bounding box center [130, 136] width 9 height 9
click at [140, 136] on input "Run a TEST only" at bounding box center [143, 134] width 6 height 6
checkbox input "true"
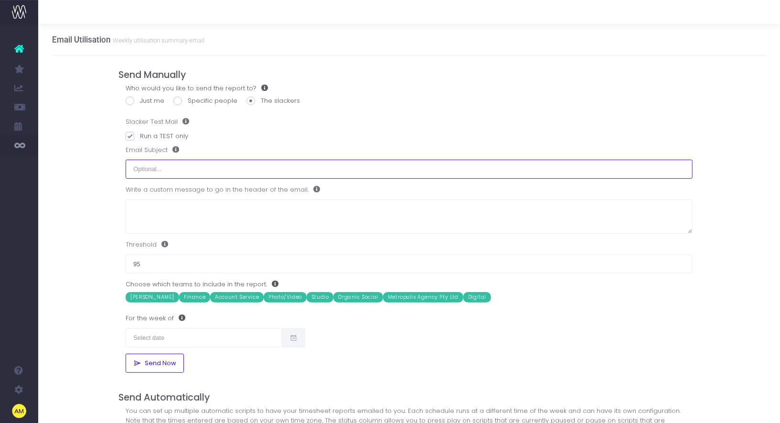
click at [158, 169] on input "text" at bounding box center [409, 169] width 567 height 19
type input "One more thing..."
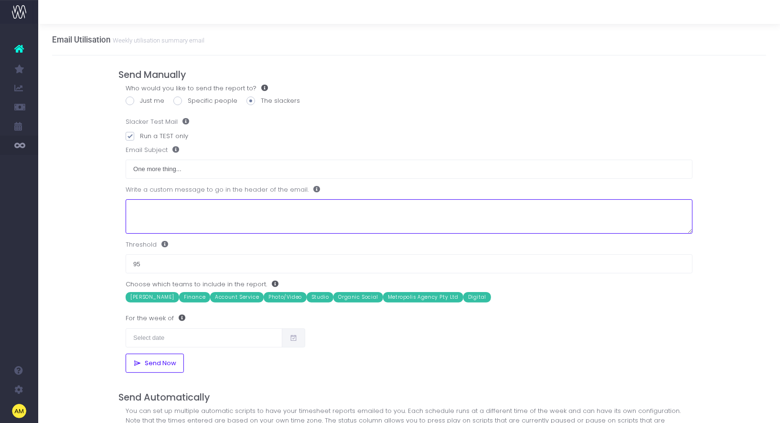
click at [158, 199] on textarea at bounding box center [409, 216] width 567 height 35
type textarea "You haven't done your timesheets, Do them now! thanks."
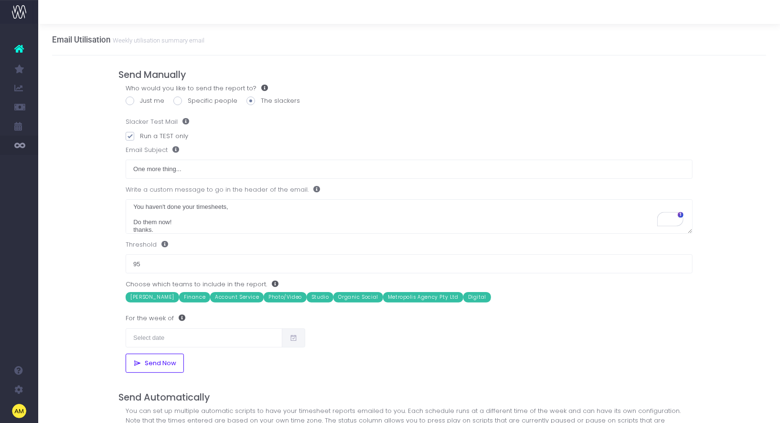
click at [154, 299] on span "Charles Lloyd" at bounding box center [153, 297] width 54 height 11
click at [187, 294] on span "Finance" at bounding box center [194, 297] width 31 height 11
click at [230, 297] on span "Account Service" at bounding box center [237, 297] width 54 height 11
click at [346, 297] on span "Organic Social" at bounding box center [357, 297] width 49 height 11
click at [405, 292] on span "Metropolis Agency Pty Ltd" at bounding box center [423, 297] width 80 height 11
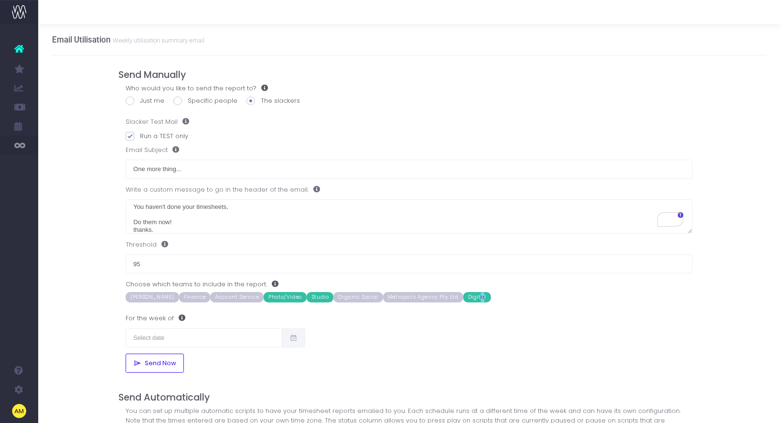
click at [473, 299] on span "Digital" at bounding box center [477, 297] width 28 height 11
click at [179, 331] on input "text" at bounding box center [204, 337] width 157 height 19
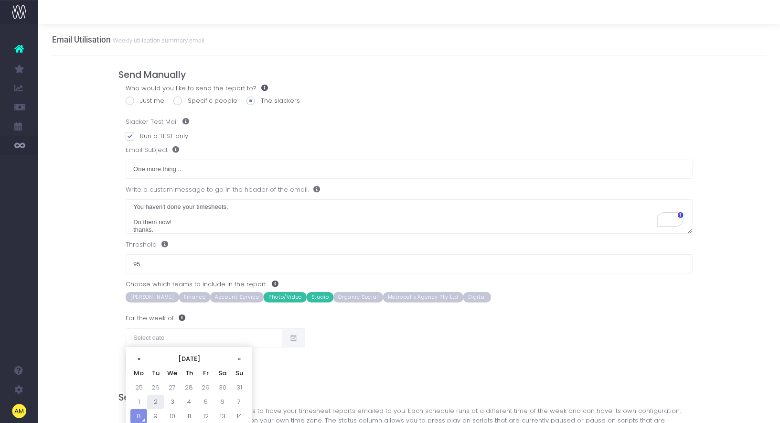
click at [154, 400] on td "2" at bounding box center [155, 402] width 17 height 14
type input "02/09/2025"
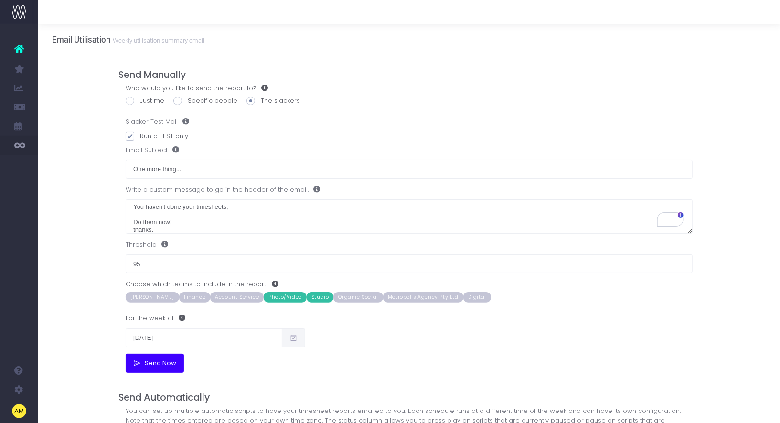
click at [149, 366] on span "Send Now" at bounding box center [158, 363] width 35 height 8
click at [70, 298] on div "Email Utilisation Weekly utilisation summary email Send Manually Who would you …" at bounding box center [409, 330] width 742 height 612
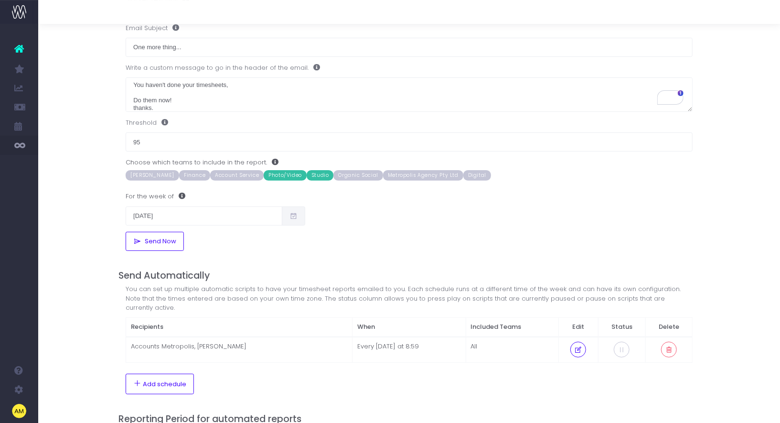
scroll to position [201, 0]
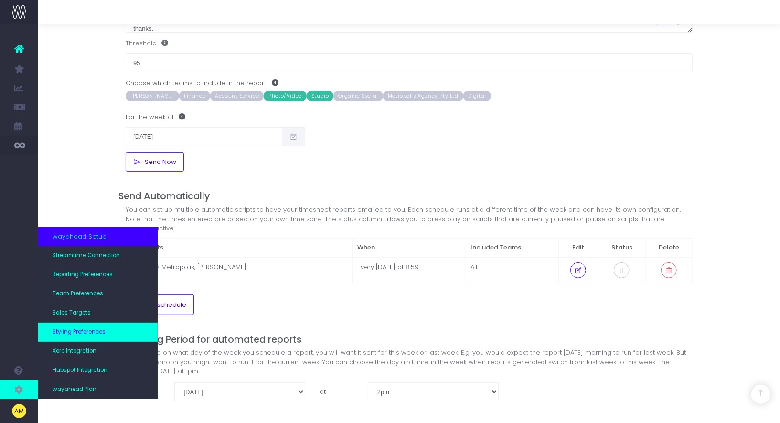
click at [83, 334] on span "Styling Preferences" at bounding box center [79, 332] width 53 height 9
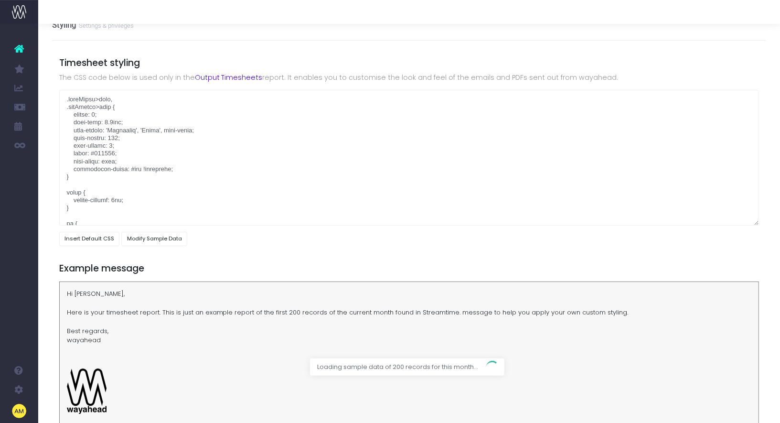
scroll to position [16, 0]
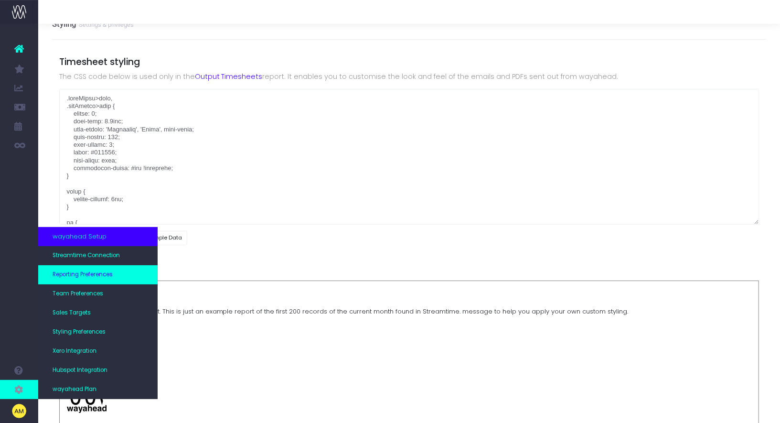
click at [83, 273] on span "Reporting Preferences" at bounding box center [83, 274] width 60 height 9
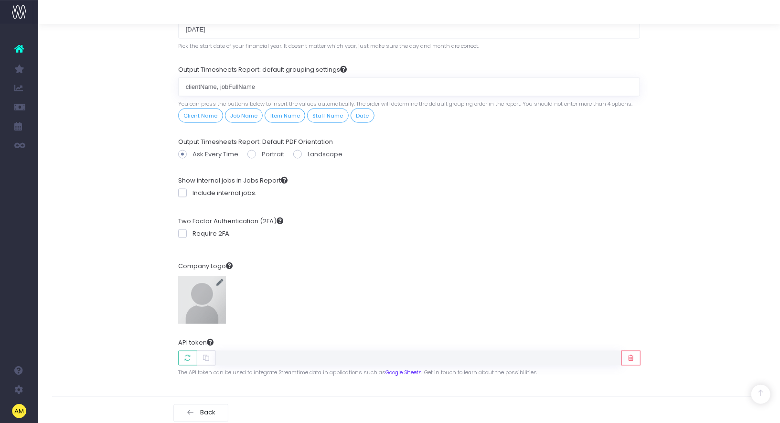
scroll to position [979, 0]
click at [196, 297] on img at bounding box center [202, 301] width 48 height 48
type input "C:\fakepath\Metropolis Logo.png"
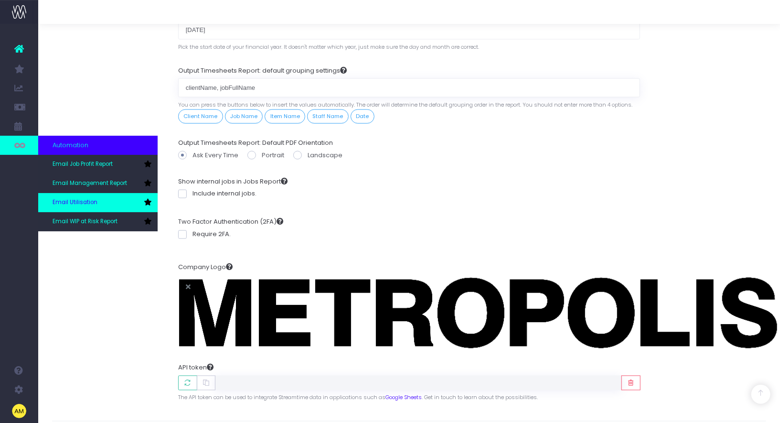
click at [81, 202] on span "Email Utilisation" at bounding box center [75, 202] width 45 height 9
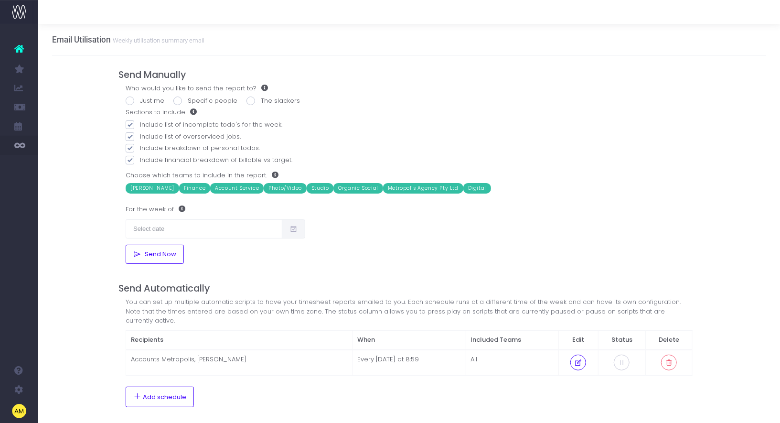
click at [257, 104] on label "The slackers" at bounding box center [274, 101] width 54 height 10
click at [261, 102] on input "The slackers" at bounding box center [264, 99] width 6 height 6
radio input "true"
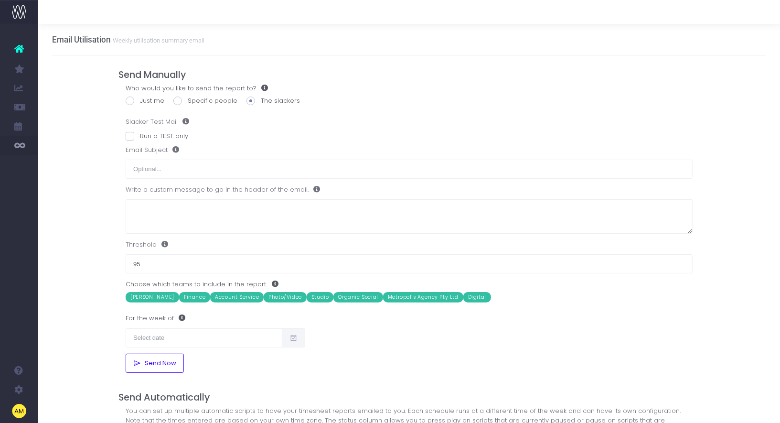
click at [144, 136] on label "Run a TEST only" at bounding box center [157, 136] width 63 height 10
click at [144, 136] on input "Run a TEST only" at bounding box center [143, 134] width 6 height 6
checkbox input "true"
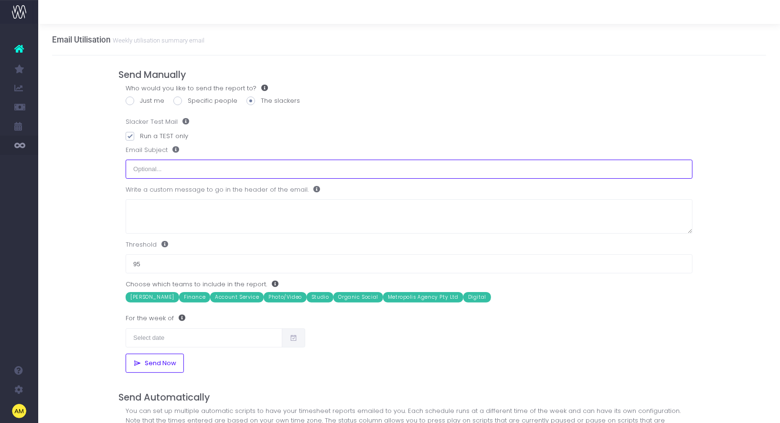
click at [158, 170] on input "text" at bounding box center [409, 169] width 567 height 19
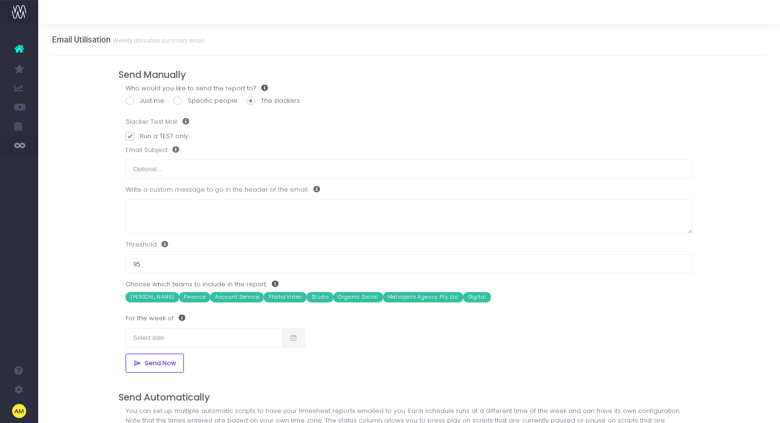
click at [401, 298] on span "Metropolis Agency Pty Ltd" at bounding box center [423, 297] width 80 height 11
click at [350, 294] on span "Organic Social" at bounding box center [357, 297] width 49 height 11
click at [271, 297] on span "Photo/Video" at bounding box center [285, 297] width 43 height 11
click at [235, 297] on span "Account Service" at bounding box center [237, 297] width 54 height 11
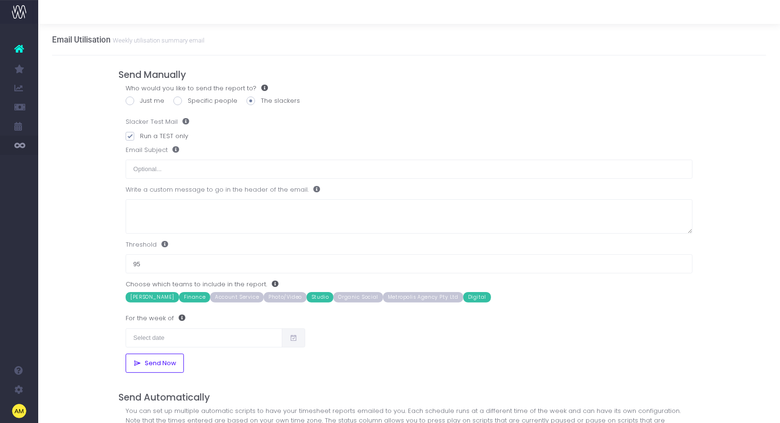
click at [309, 297] on span "Studio" at bounding box center [320, 297] width 27 height 11
click at [285, 295] on span "Photo/Video" at bounding box center [285, 297] width 43 height 11
click at [307, 295] on span "Studio" at bounding box center [320, 297] width 27 height 11
click at [223, 298] on span "Account Service" at bounding box center [237, 297] width 54 height 11
click at [189, 298] on span "Finance" at bounding box center [194, 297] width 31 height 11
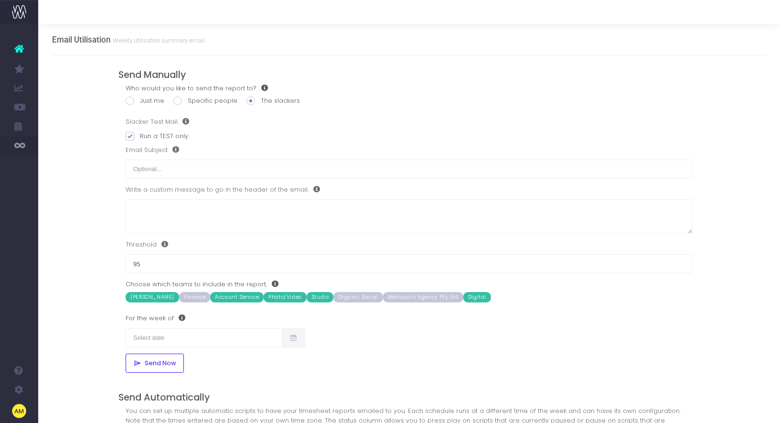
click at [159, 292] on span "Charles Lloyd" at bounding box center [153, 297] width 54 height 11
click at [361, 298] on span "Organic Social" at bounding box center [357, 297] width 49 height 11
click at [343, 295] on span "Organic Social" at bounding box center [357, 297] width 49 height 11
click at [470, 299] on span "Digital" at bounding box center [477, 297] width 28 height 11
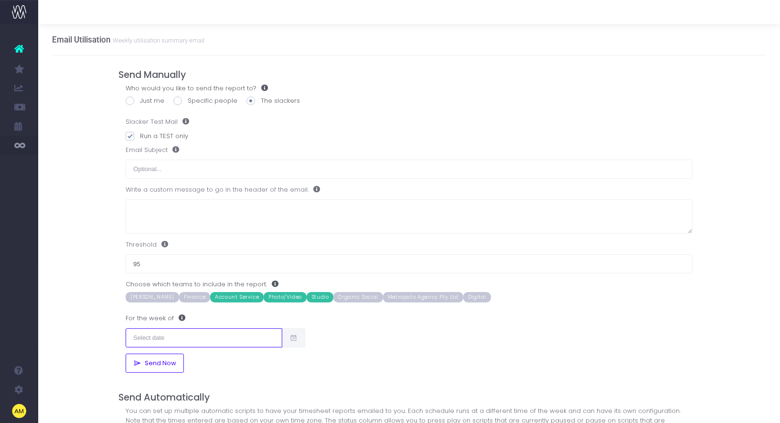
click at [180, 332] on input "text" at bounding box center [204, 337] width 157 height 19
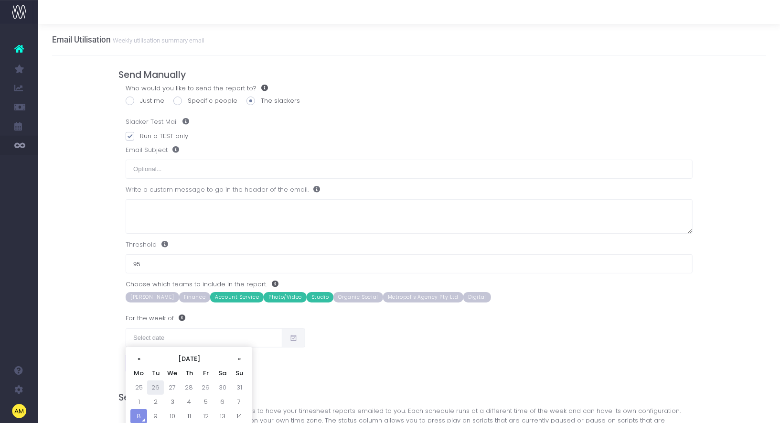
click at [156, 385] on td "26" at bounding box center [155, 387] width 17 height 14
type input "[DATE]"
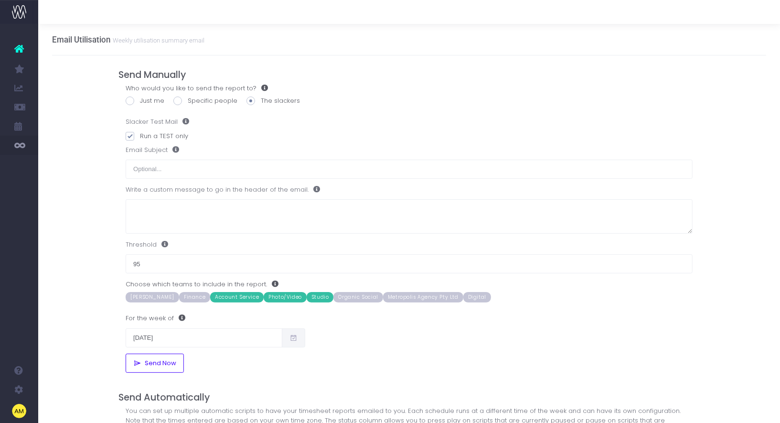
click at [106, 330] on div "Email Utilisation Weekly utilisation summary email Send Manually Who would you …" at bounding box center [409, 330] width 742 height 612
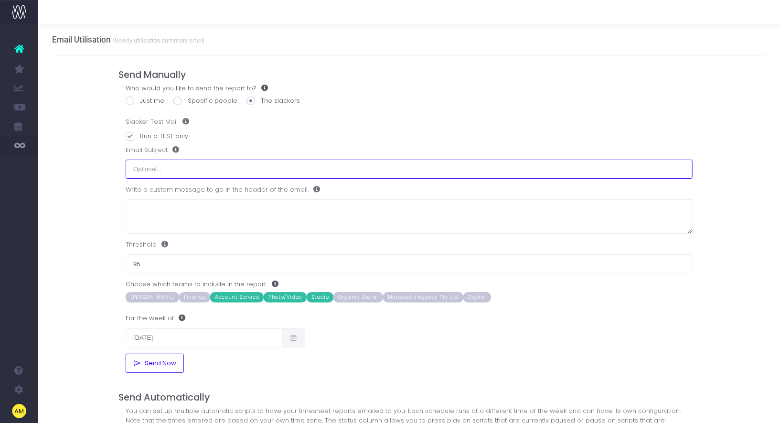
click at [151, 168] on input "text" at bounding box center [409, 169] width 567 height 19
type input "Do your timeshe"
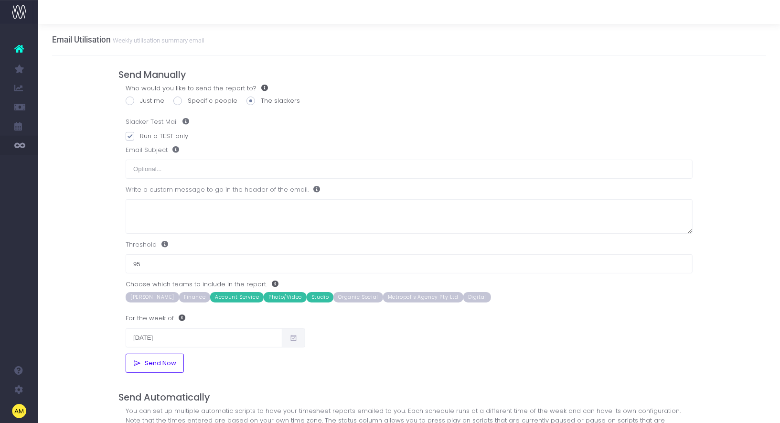
click at [103, 168] on div "Email Utilisation Weekly utilisation summary email Send Manually Who would you …" at bounding box center [409, 330] width 742 height 612
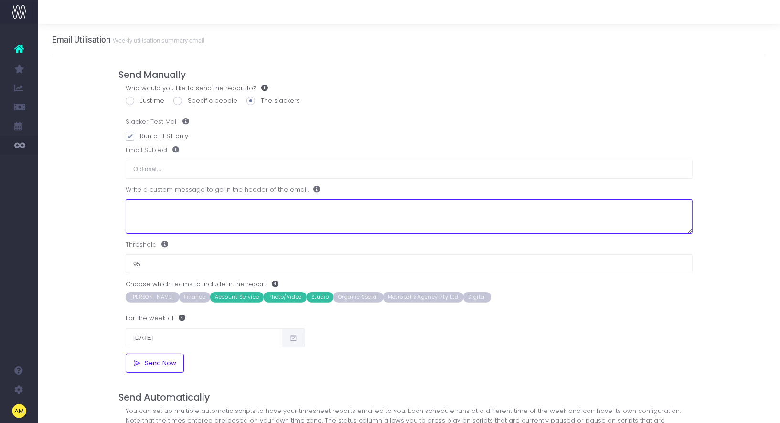
click at [154, 216] on textarea at bounding box center [409, 216] width 567 height 35
click at [154, 216] on textarea "To enrich screen reader interactions, please activate Accessibility in Grammarl…" at bounding box center [409, 216] width 567 height 35
type textarea "Thank you!"
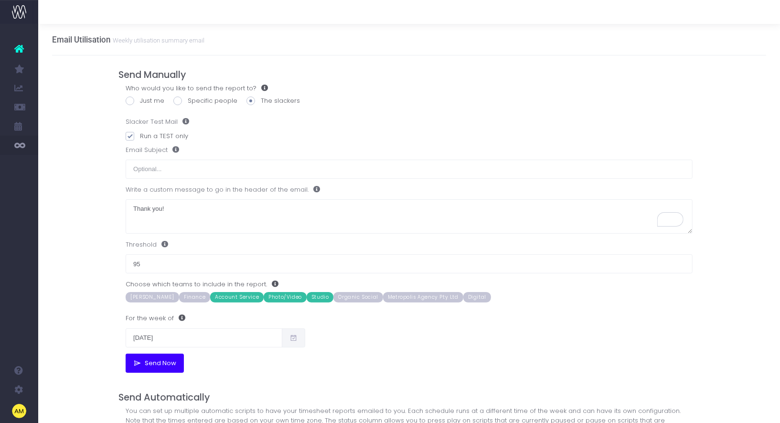
click at [150, 362] on span "Send Now" at bounding box center [158, 363] width 35 height 8
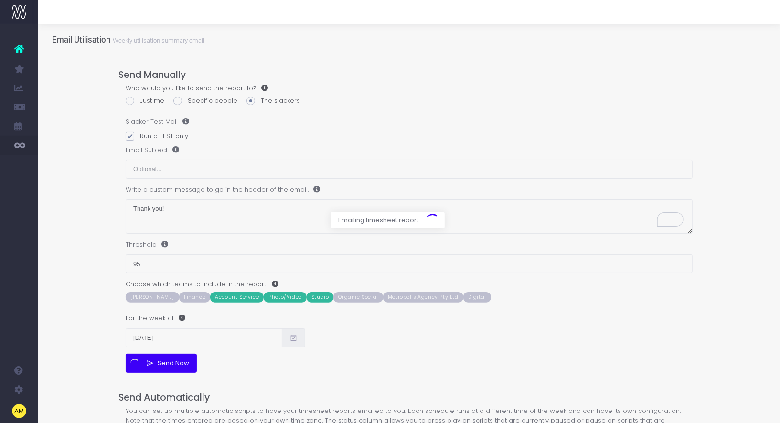
click at [94, 325] on div at bounding box center [390, 211] width 780 height 423
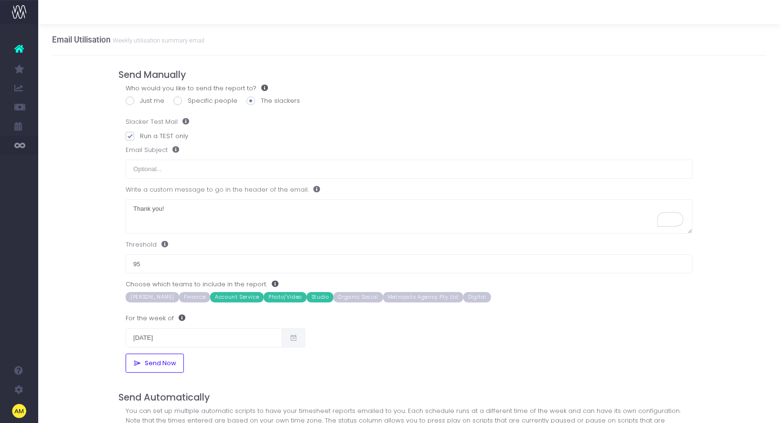
click at [89, 147] on div "Email Utilisation Weekly utilisation summary email Send Manually Who would you …" at bounding box center [409, 330] width 742 height 612
click at [99, 185] on div "Email Utilisation Weekly utilisation summary email Send Manually Who would you …" at bounding box center [409, 330] width 742 height 612
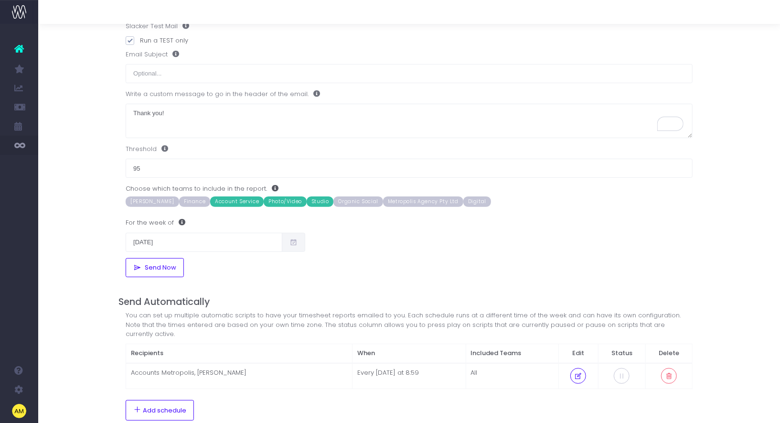
scroll to position [201, 0]
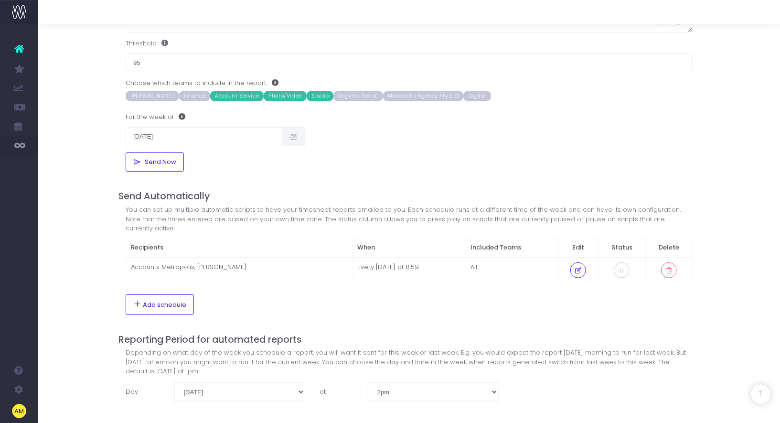
click at [103, 250] on div "Email Utilisation Weekly utilisation summary email Send Manually Who would you …" at bounding box center [409, 129] width 742 height 612
click at [101, 246] on div "Email Utilisation Weekly utilisation summary email Send Manually Who would you …" at bounding box center [409, 129] width 742 height 612
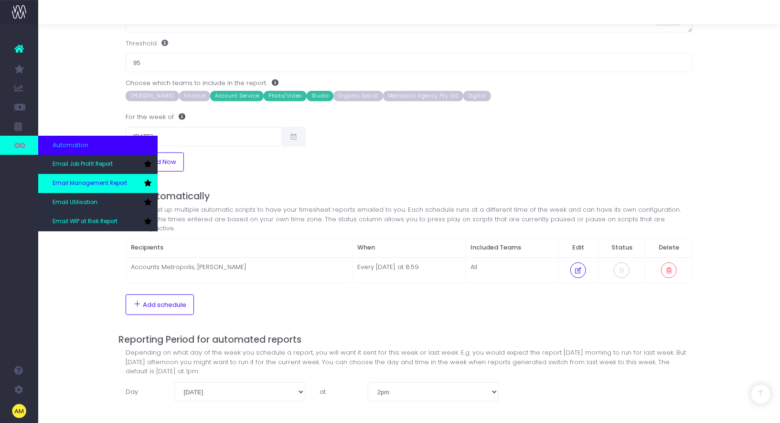
click at [75, 184] on span "Email Management Report" at bounding box center [90, 183] width 75 height 9
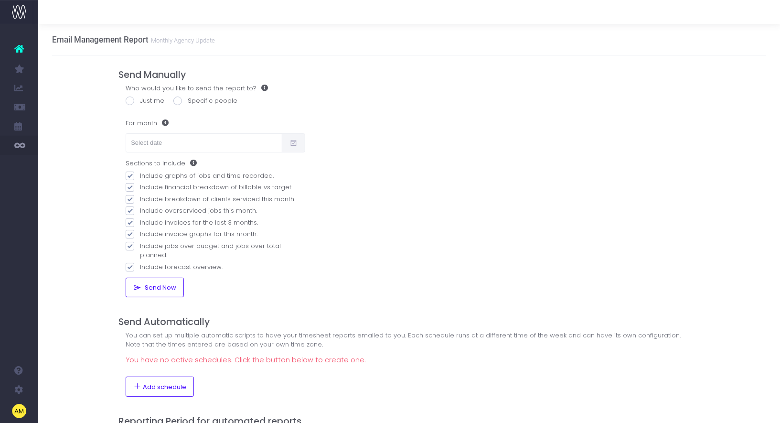
click at [103, 112] on div "Email Management Report Monthly Agency Update Send Manually Who would you like …" at bounding box center [409, 270] width 742 height 493
click at [131, 102] on span at bounding box center [130, 101] width 9 height 9
click at [140, 102] on input "Just me" at bounding box center [143, 99] width 6 height 6
radio input "true"
click at [156, 143] on input "text" at bounding box center [204, 142] width 157 height 19
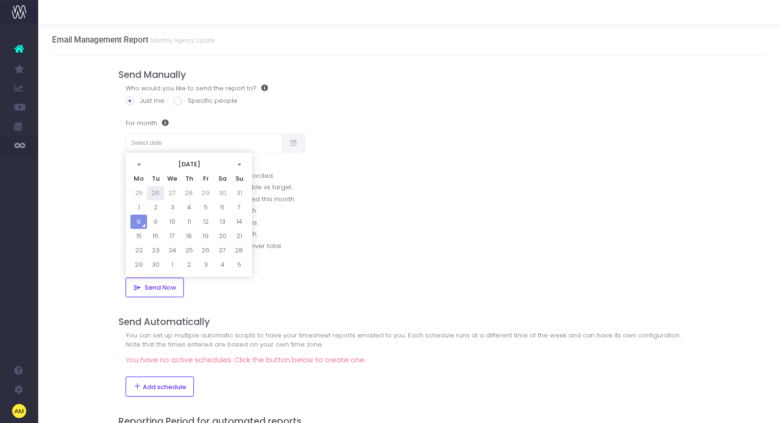
click at [154, 190] on td "26" at bounding box center [155, 193] width 17 height 14
type input "[DATE]"
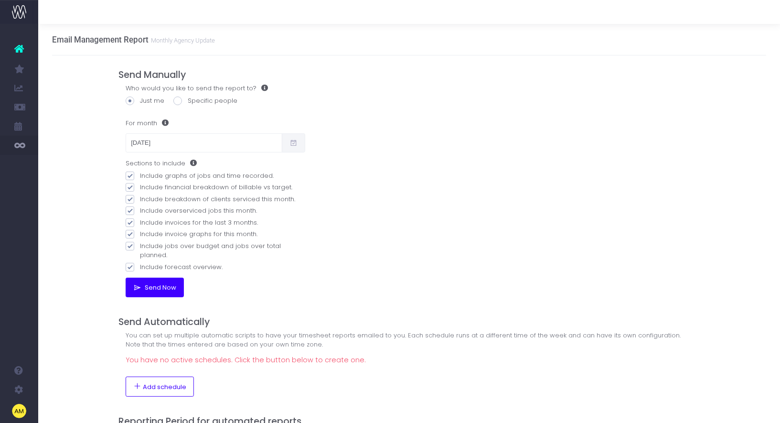
click at [151, 284] on span "Send Now" at bounding box center [158, 288] width 35 height 8
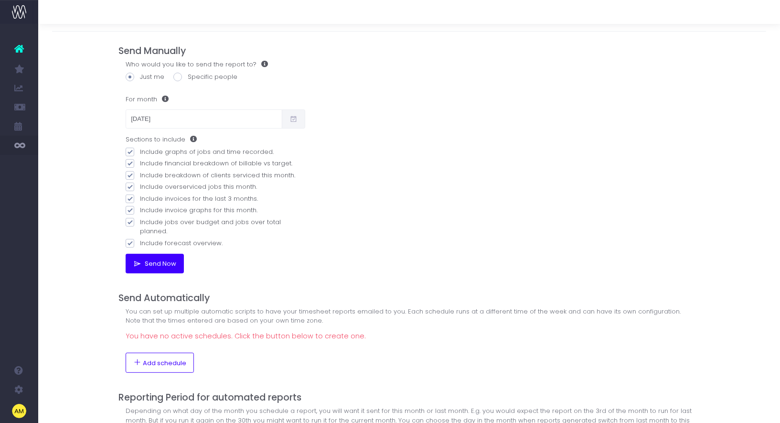
scroll to position [25, 0]
click at [146, 358] on span "Add schedule" at bounding box center [164, 362] width 43 height 8
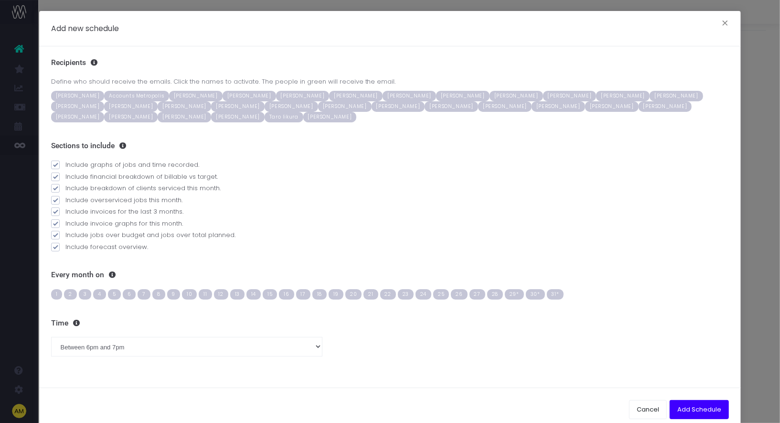
click at [147, 61] on h3 "Recipients" at bounding box center [390, 62] width 678 height 9
click at [247, 68] on div "Recipients Define who should receive the emails. Click the names to activate. T…" at bounding box center [390, 90] width 678 height 64
click at [126, 93] on span "Accounts Metropolis" at bounding box center [136, 96] width 64 height 11
click at [83, 291] on span "3" at bounding box center [85, 294] width 13 height 11
click at [208, 346] on select "Between midnight and 1am Between 1am and 2am Between 2am and 3am Between 3am an…" at bounding box center [186, 346] width 271 height 19
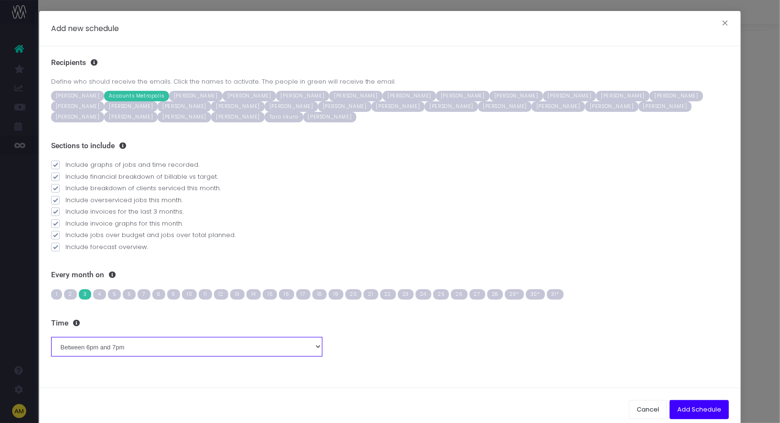
select select "13"
click at [51, 337] on select "Between midnight and 1am Between 1am and 2am Between 2am and 3am Between 3am an…" at bounding box center [186, 346] width 271 height 19
click at [703, 405] on button "Add Schedule" at bounding box center [699, 409] width 59 height 19
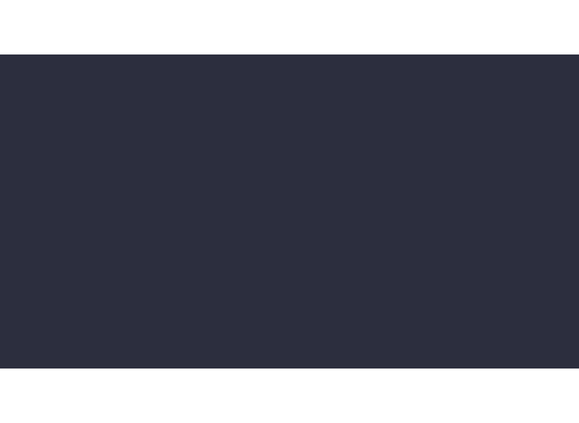
scroll to position [25, 0]
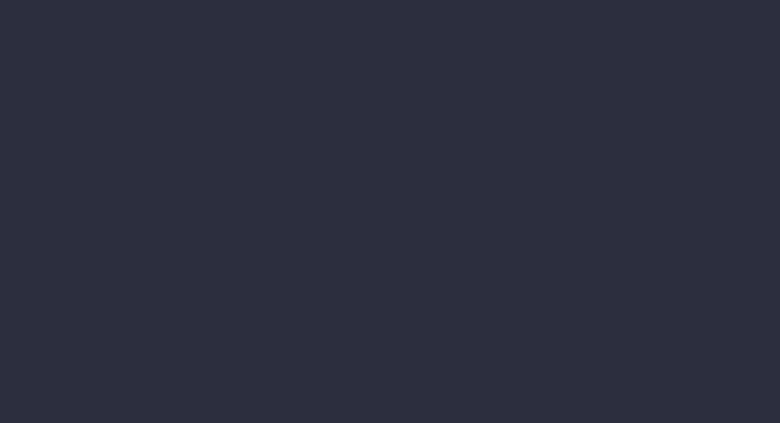
click at [79, 80] on div at bounding box center [390, 211] width 780 height 423
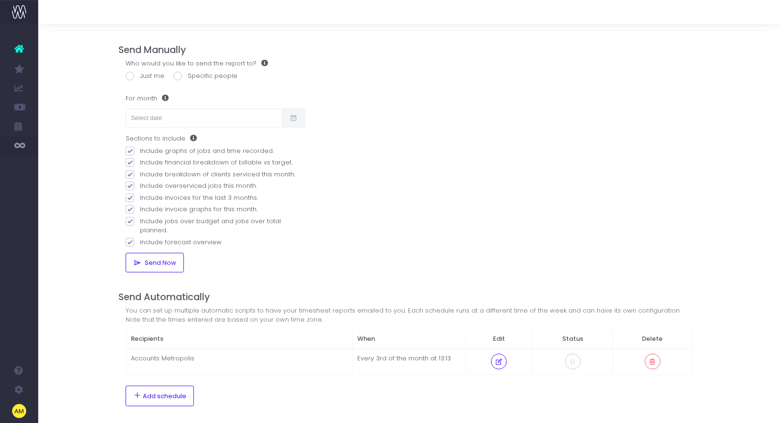
click at [87, 92] on div "Email Management Report Monthly Agency Update Send Manually Who would you like …" at bounding box center [409, 262] width 742 height 526
click at [128, 152] on span at bounding box center [130, 151] width 9 height 9
click at [140, 152] on input "Include graphs of jobs and time recorded." at bounding box center [143, 149] width 6 height 6
checkbox input "false"
click at [129, 176] on span at bounding box center [130, 174] width 9 height 9
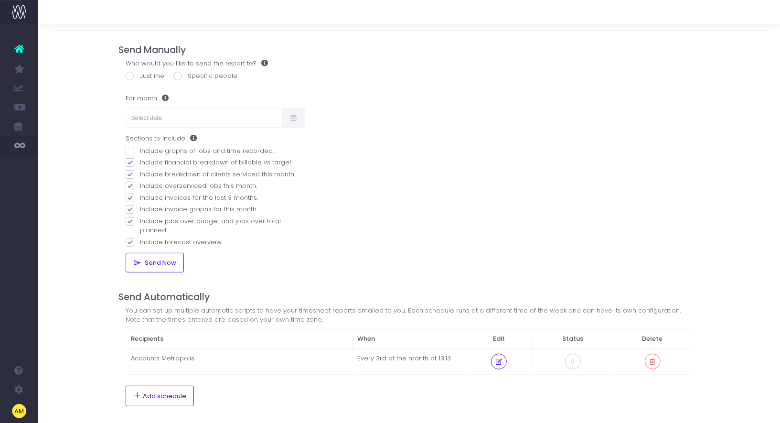
click at [140, 176] on input "Include breakdown of clients serviced this month." at bounding box center [143, 173] width 6 height 6
click at [129, 176] on span at bounding box center [130, 174] width 9 height 9
click at [140, 176] on input "Include breakdown of clients serviced this month." at bounding box center [143, 173] width 6 height 6
checkbox input "true"
click at [129, 186] on span at bounding box center [130, 186] width 9 height 9
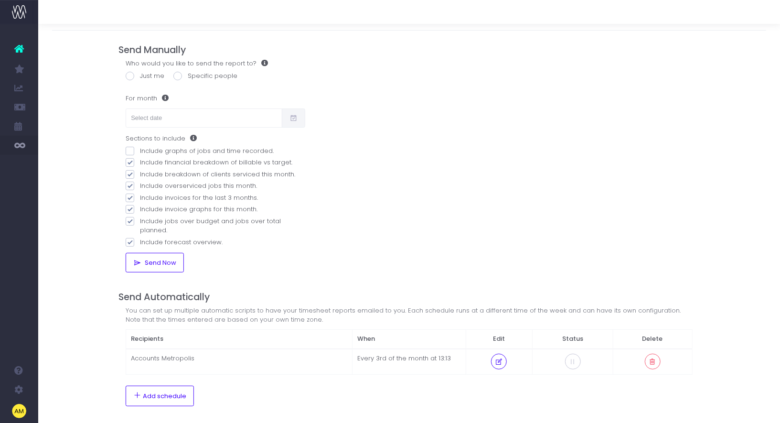
click at [140, 186] on input "Include overserviced jobs this month." at bounding box center [143, 184] width 6 height 6
checkbox input "false"
click at [128, 176] on span at bounding box center [130, 174] width 9 height 9
click at [140, 176] on input "Include breakdown of clients serviced this month." at bounding box center [143, 173] width 6 height 6
checkbox input "false"
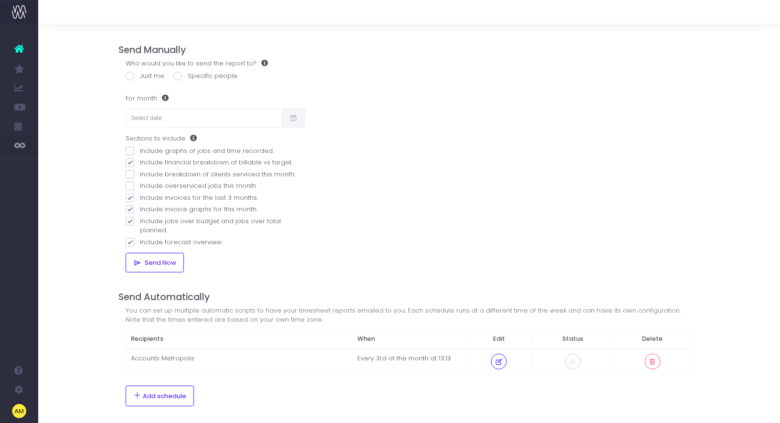
click at [129, 189] on span at bounding box center [130, 186] width 9 height 9
click at [140, 187] on input "Include overserviced jobs this month." at bounding box center [143, 184] width 6 height 6
checkbox input "true"
click at [129, 196] on span at bounding box center [130, 197] width 9 height 9
click at [140, 196] on input "Include invoices for the last 3 months." at bounding box center [143, 196] width 6 height 6
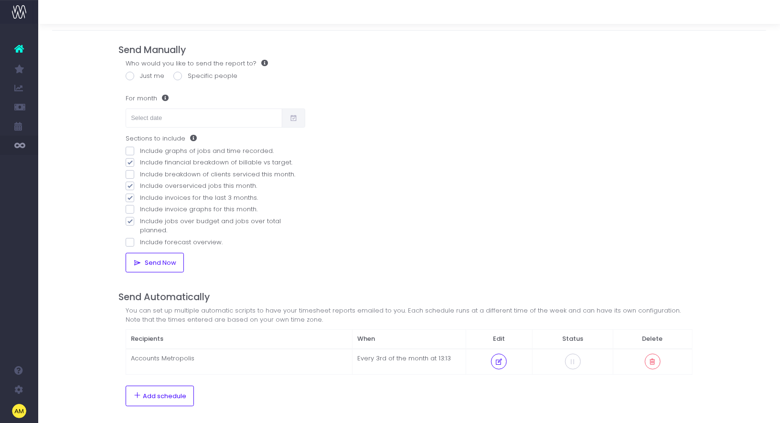
checkbox input "false"
click at [129, 185] on span at bounding box center [130, 186] width 9 height 9
click at [140, 185] on input "Include overserviced jobs this month." at bounding box center [143, 184] width 6 height 6
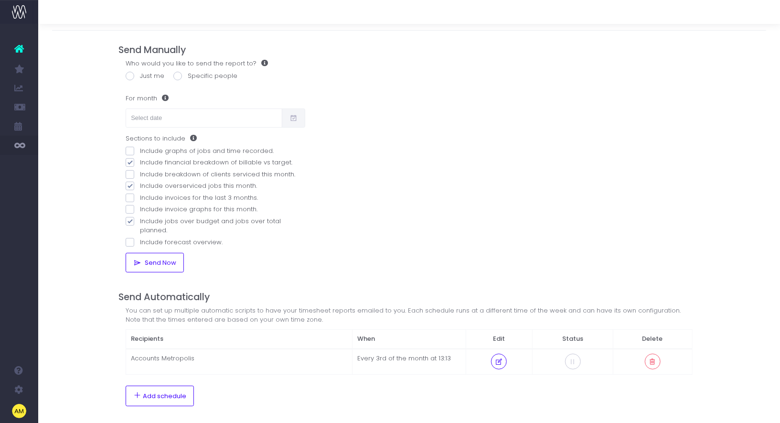
checkbox input "false"
click at [129, 216] on label "Include jobs over budget and jobs over total planned." at bounding box center [215, 225] width 179 height 19
click at [140, 216] on input "Include jobs over budget and jobs over total planned." at bounding box center [143, 219] width 6 height 6
checkbox input "false"
click at [72, 124] on div "Email Management Report Monthly Agency Update Send Manually Who would you like …" at bounding box center [409, 262] width 742 height 526
